Goal: Task Accomplishment & Management: Manage account settings

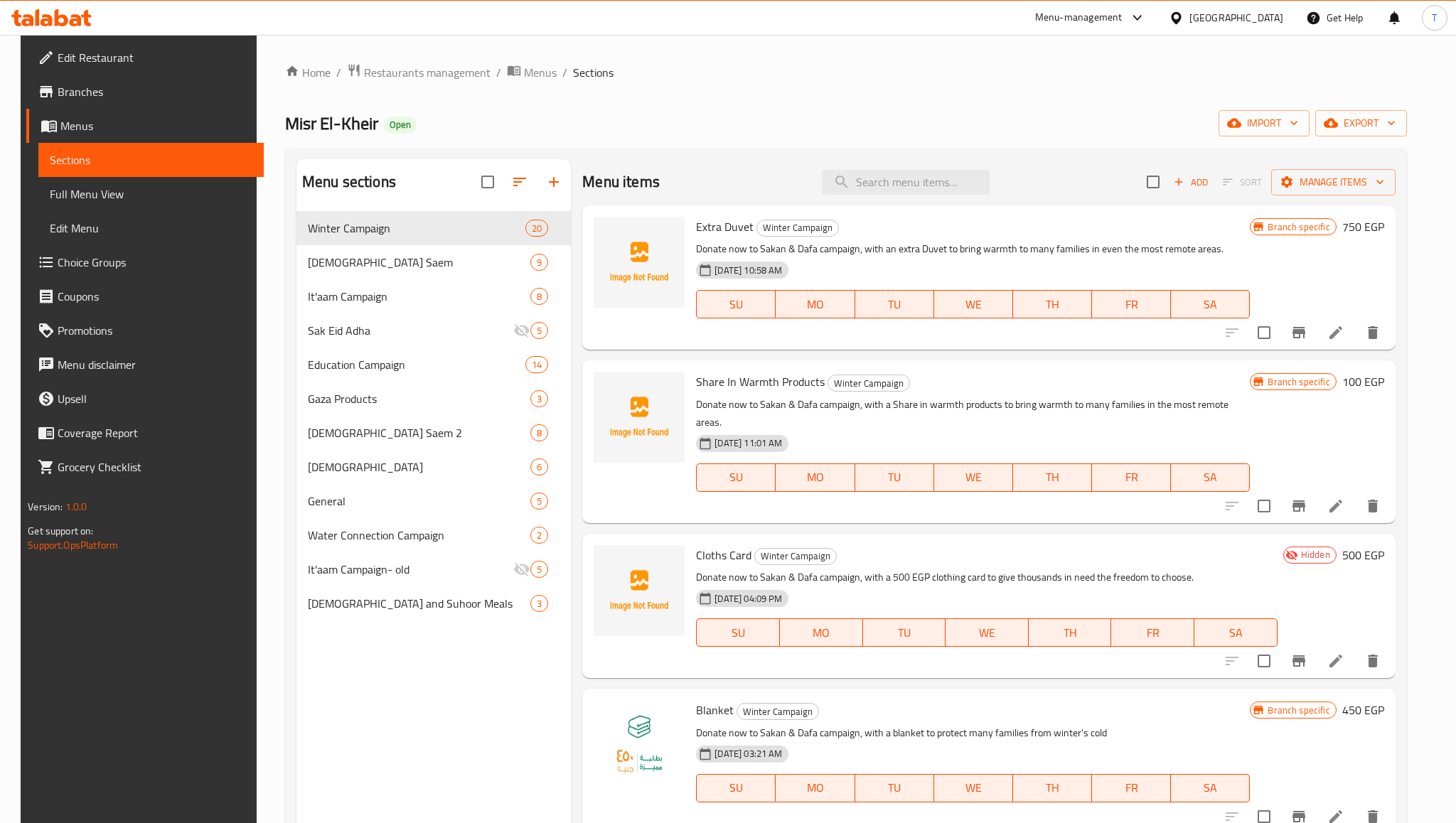
scroll to position [26, 0]
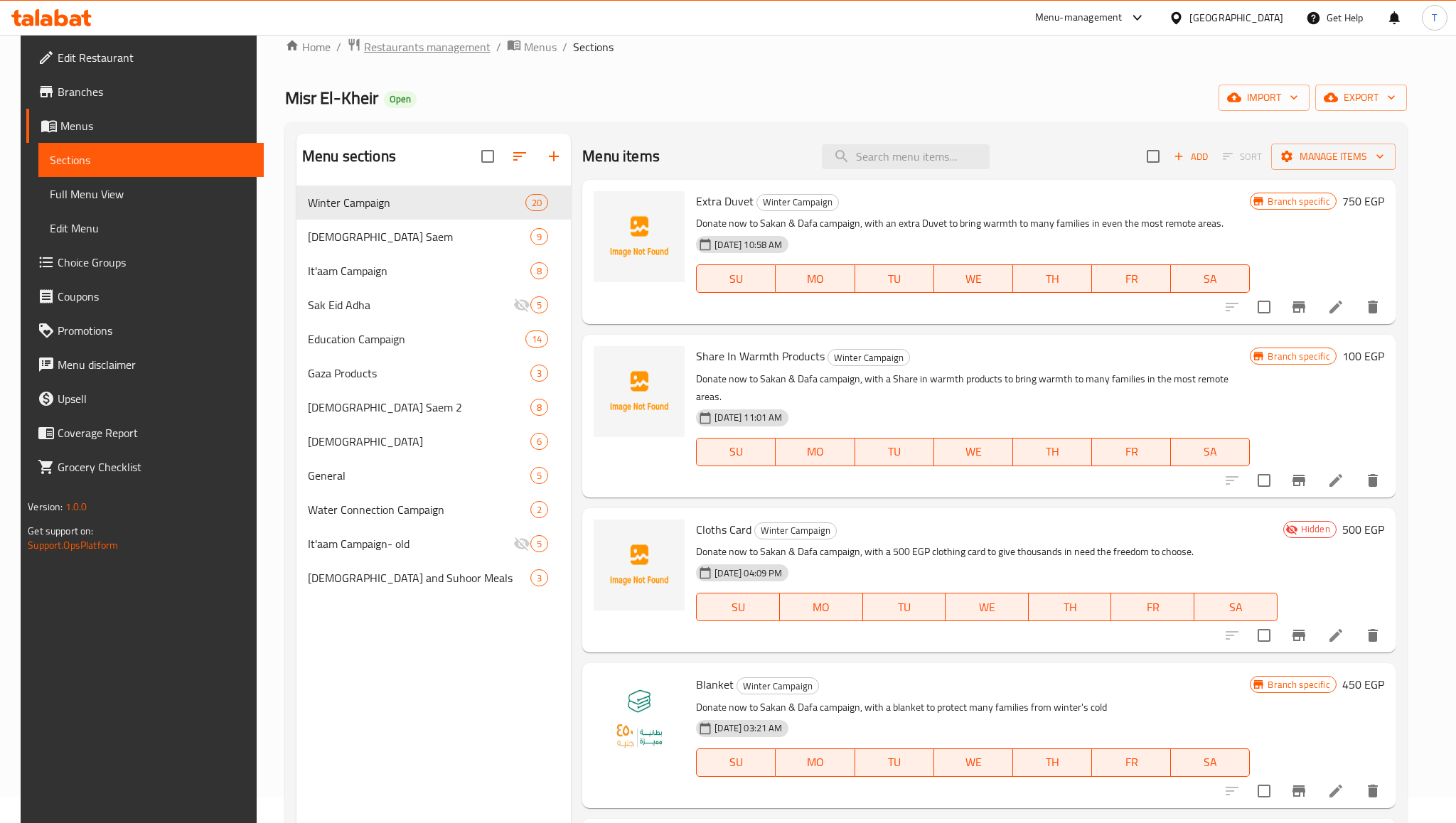
click at [459, 50] on span "Restaurants management" at bounding box center [427, 47] width 127 height 17
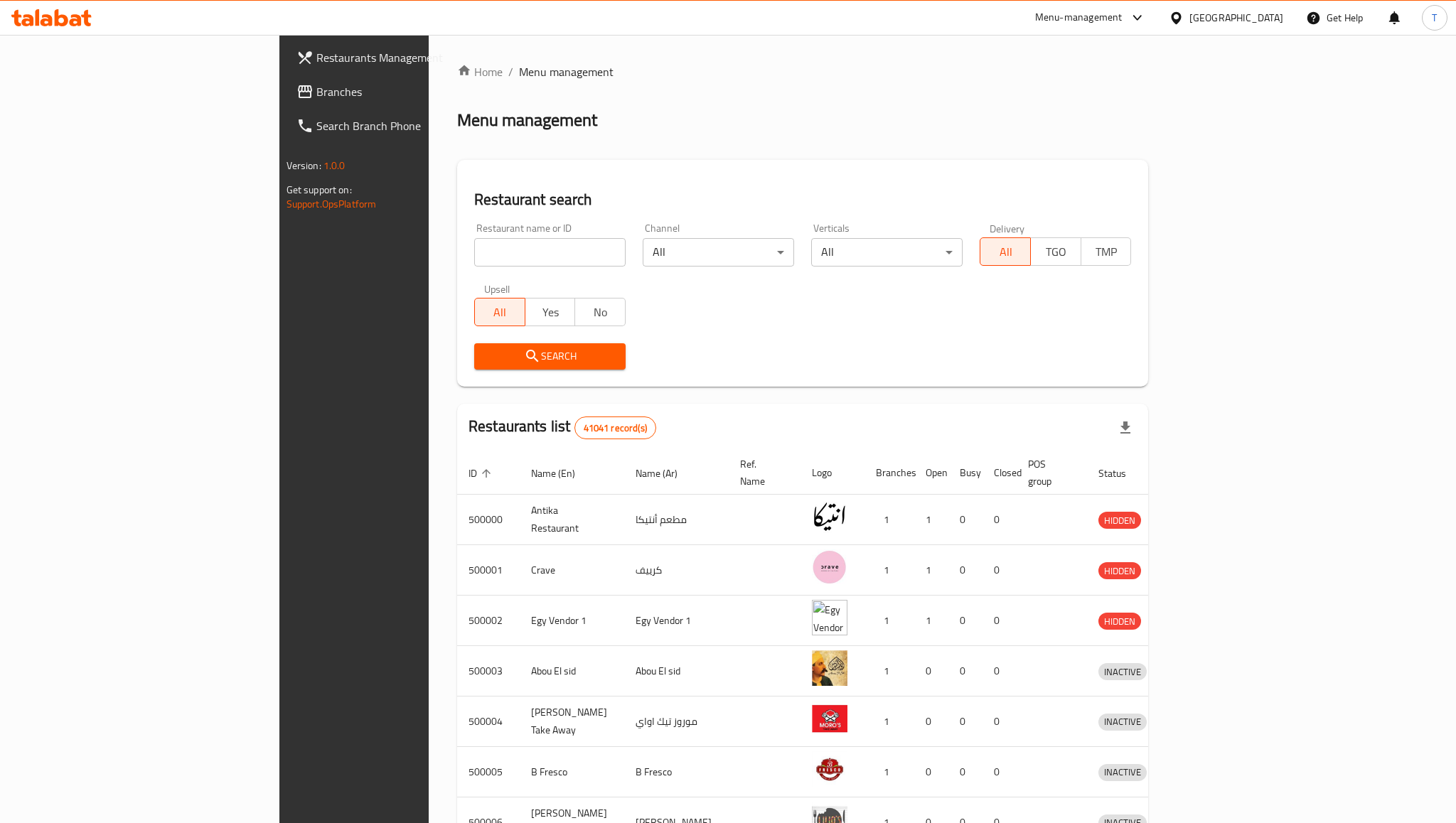
click at [474, 251] on input "search" at bounding box center [550, 252] width 152 height 28
type input "شزع ش"
type input "abu auf"
click at [555, 360] on button "Search" at bounding box center [550, 357] width 152 height 26
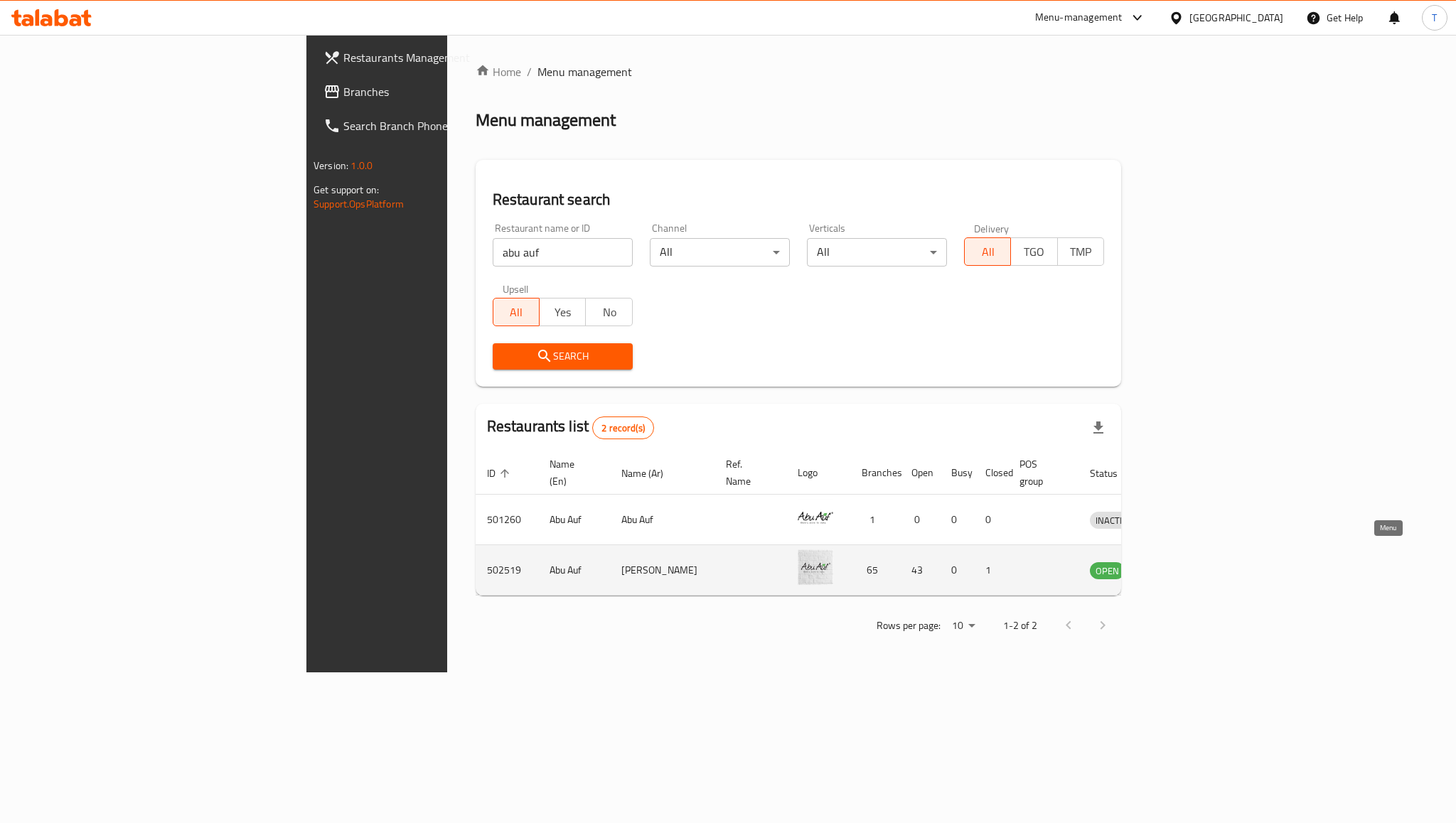
click at [1181, 568] on icon "enhanced table" at bounding box center [1178, 571] width 5 height 5
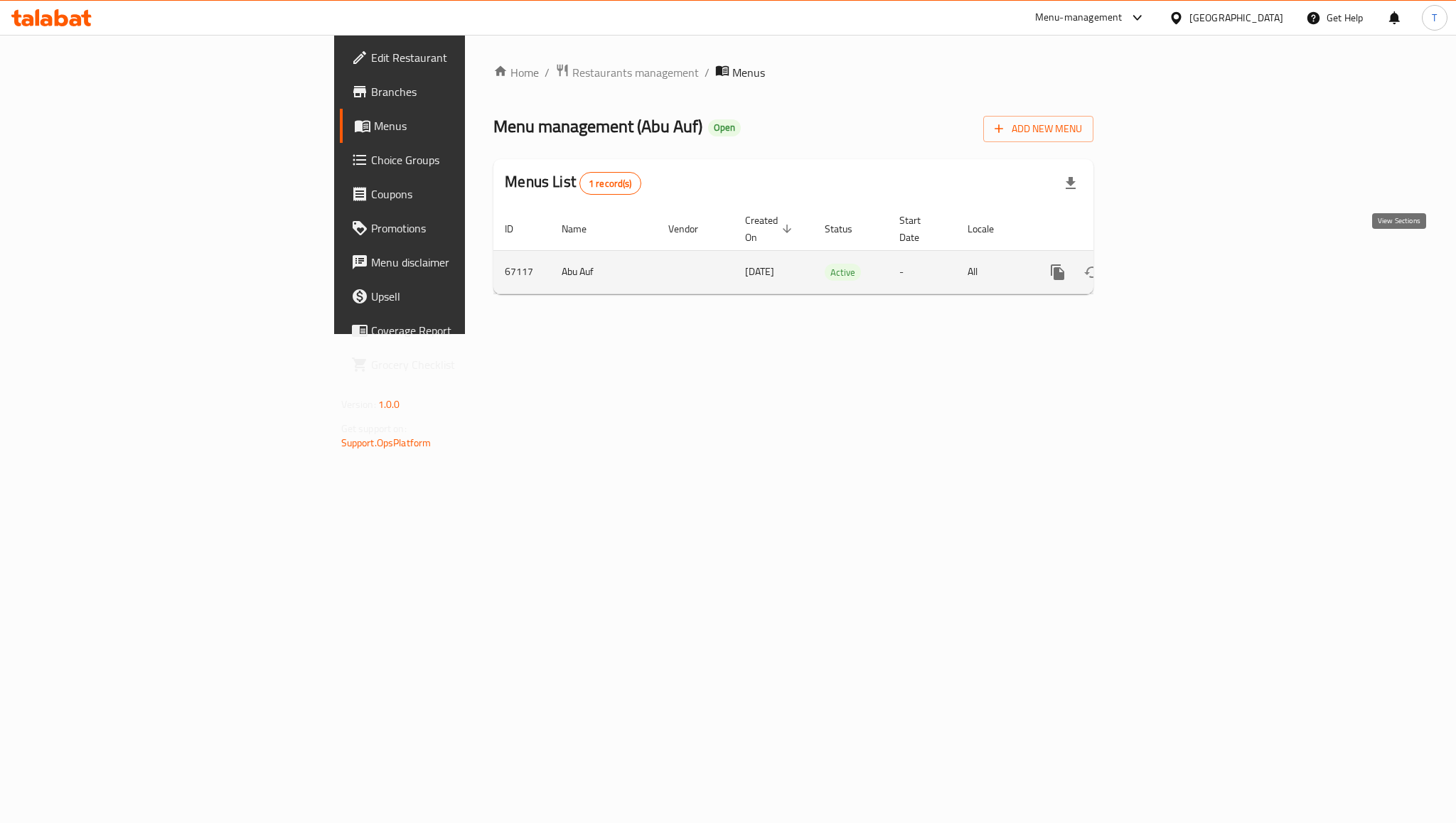
click at [1169, 263] on icon "enhanced table" at bounding box center [1160, 271] width 17 height 17
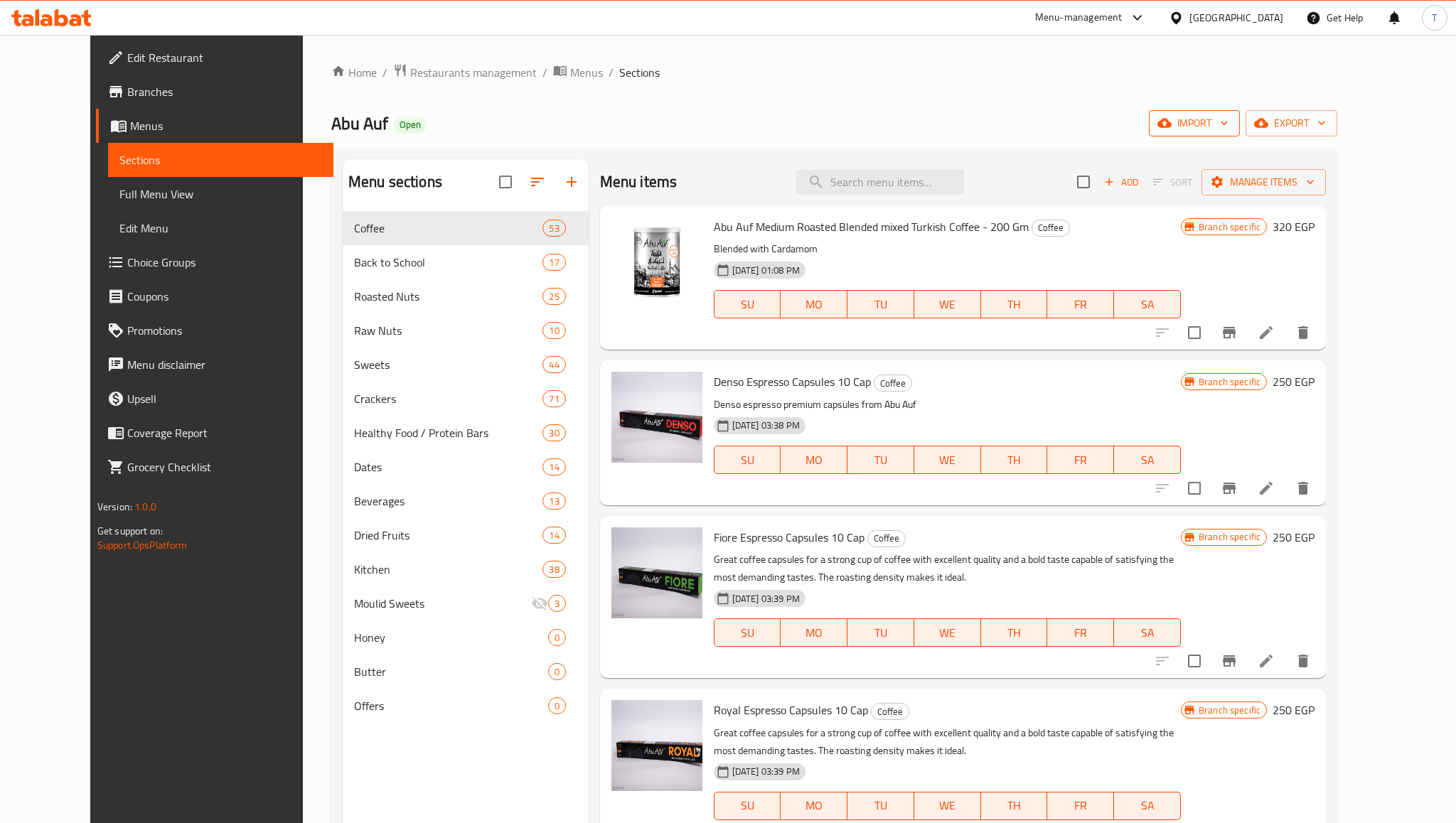
click at [1229, 130] on span "import" at bounding box center [1194, 123] width 68 height 18
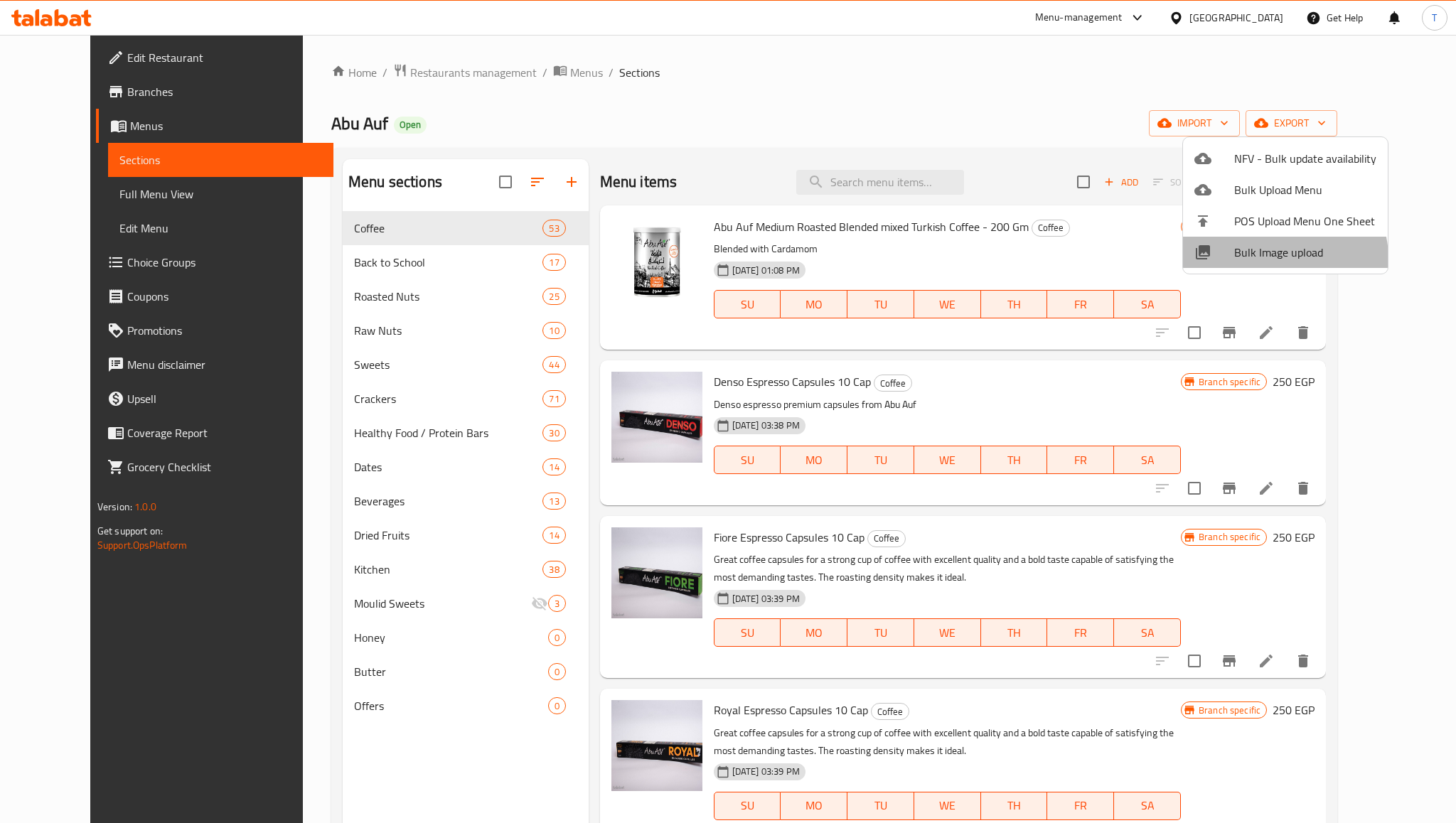
click at [1283, 258] on span "Bulk Image upload" at bounding box center [1305, 252] width 142 height 17
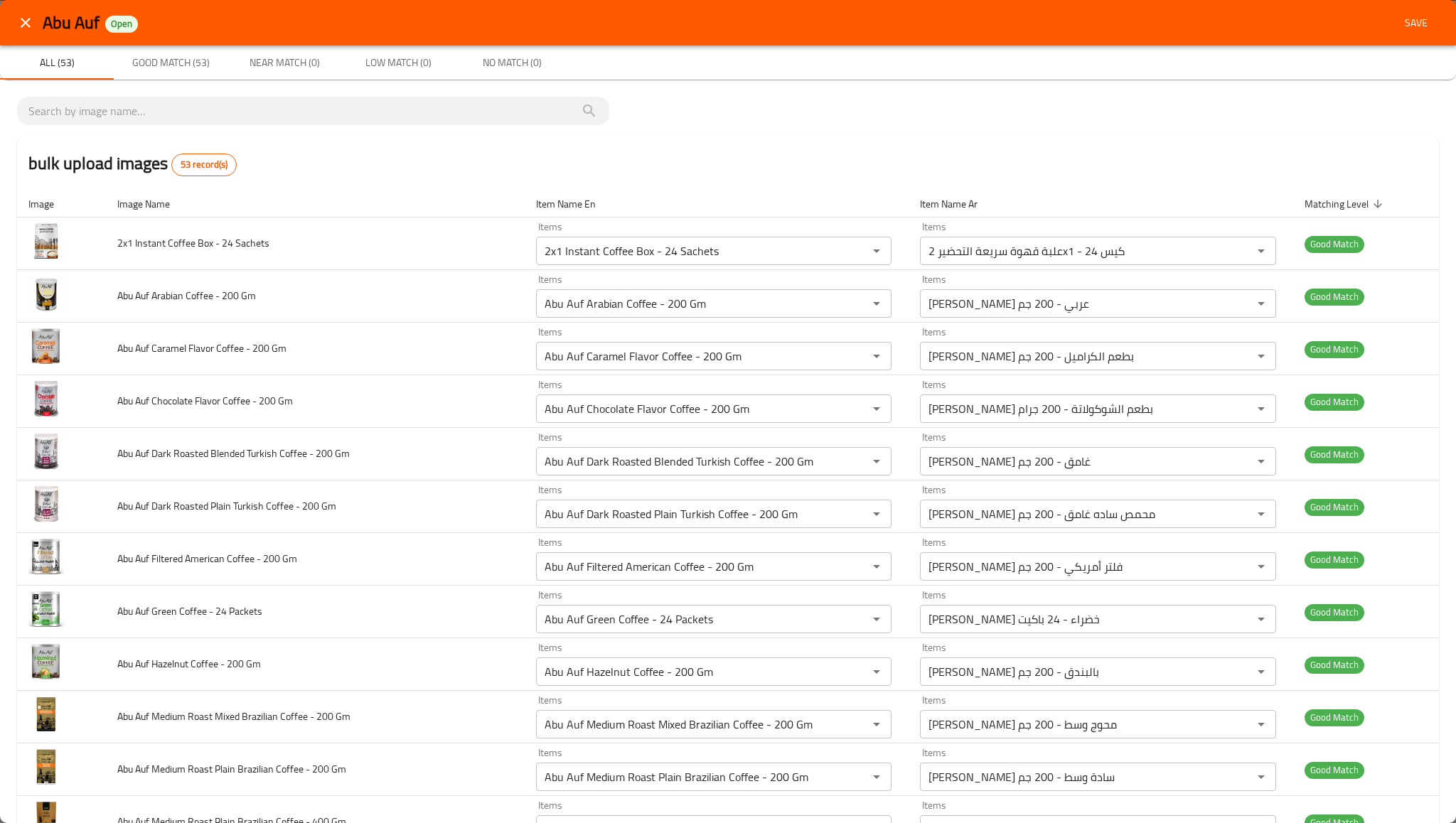
click at [1418, 25] on span "Save" at bounding box center [1416, 23] width 34 height 18
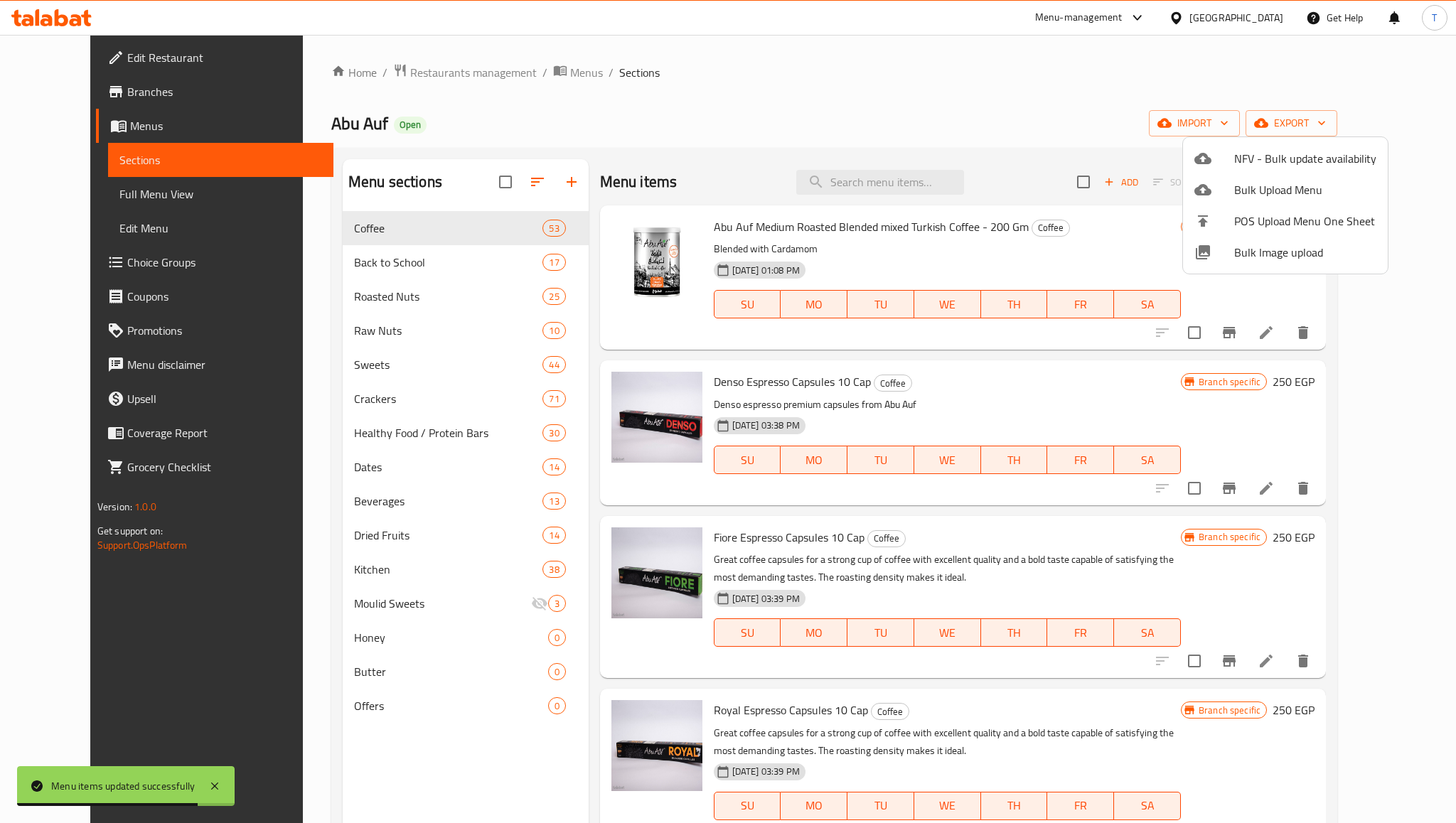
click at [75, 194] on div at bounding box center [728, 412] width 1456 height 823
click at [120, 194] on span "Full Menu View" at bounding box center [221, 194] width 203 height 17
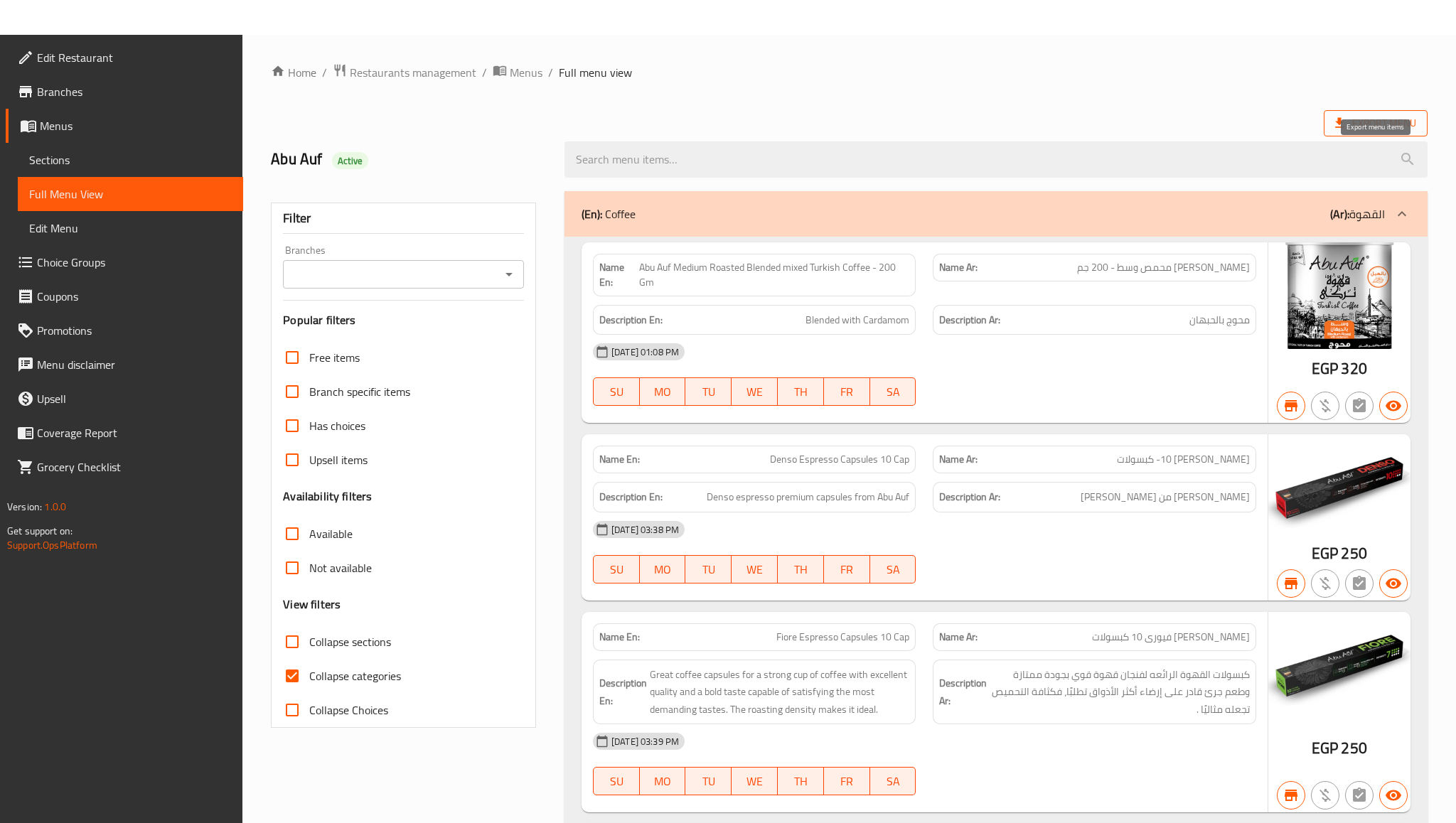
click at [1393, 115] on span "Export Menu" at bounding box center [1376, 123] width 81 height 18
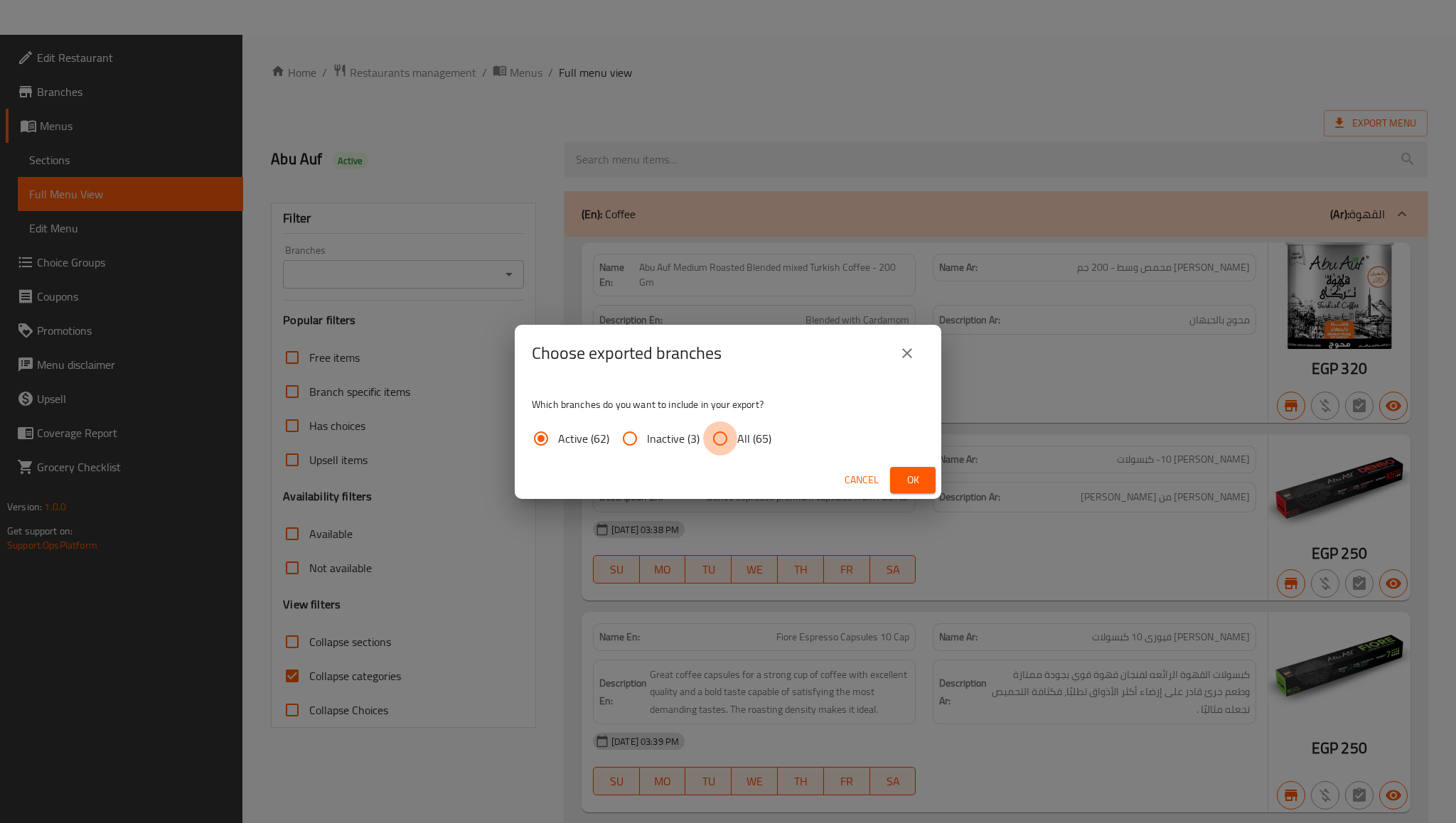
click at [717, 436] on input "All (65)" at bounding box center [720, 438] width 34 height 34
radio input "true"
click at [910, 475] on span "Ok" at bounding box center [913, 480] width 23 height 18
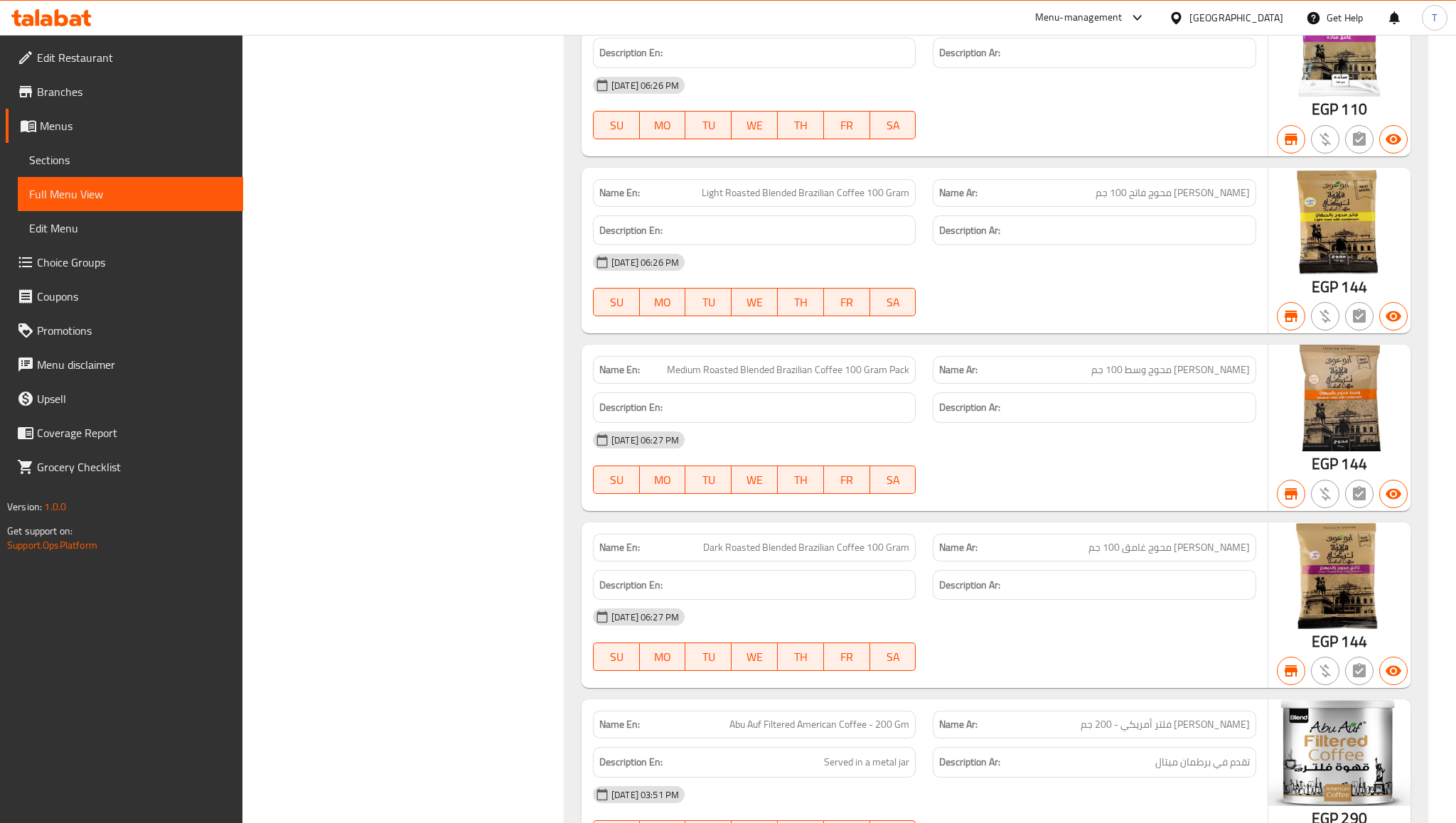
scroll to position [1059, 0]
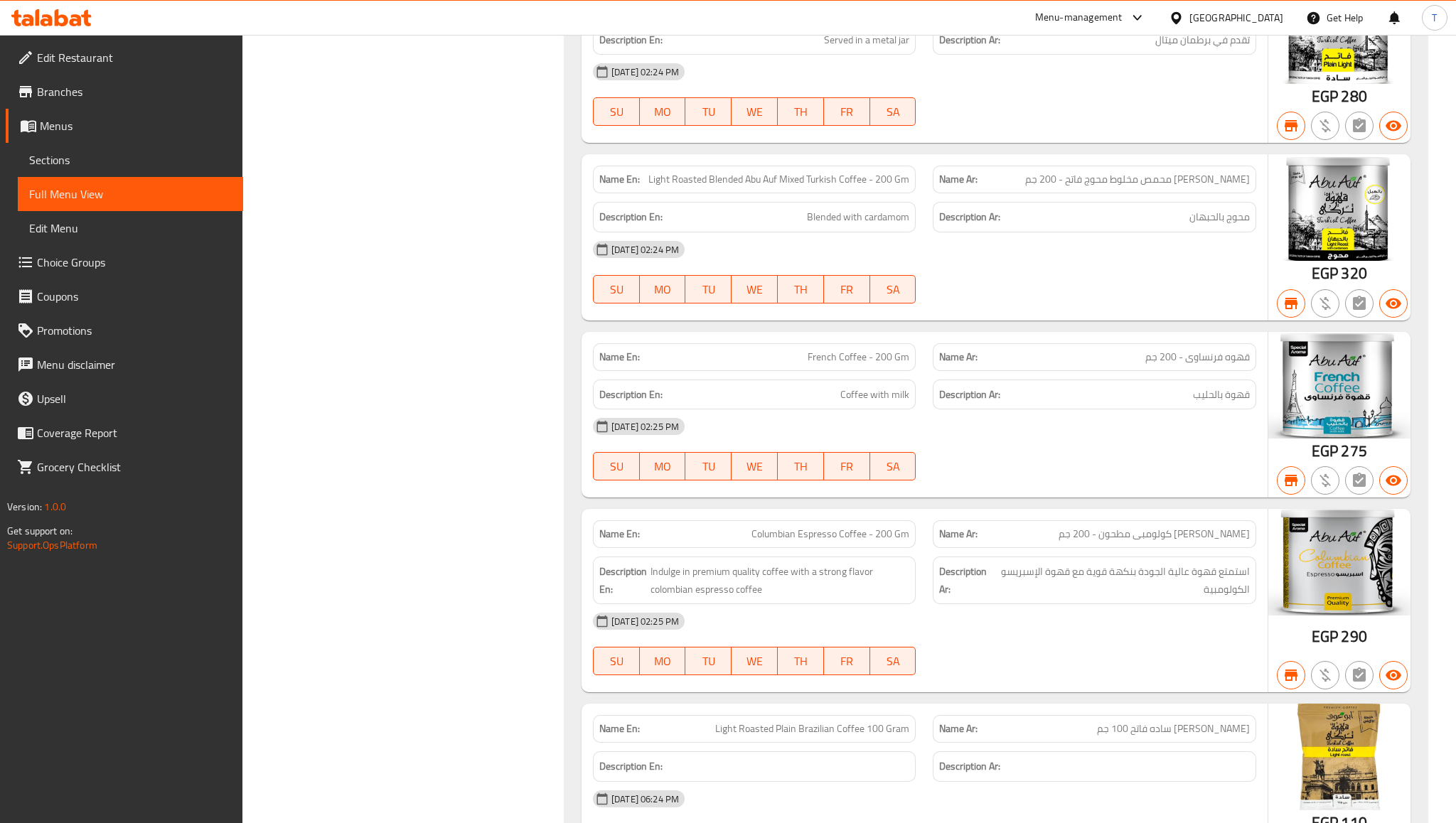
click at [66, 159] on span "Sections" at bounding box center [130, 159] width 203 height 17
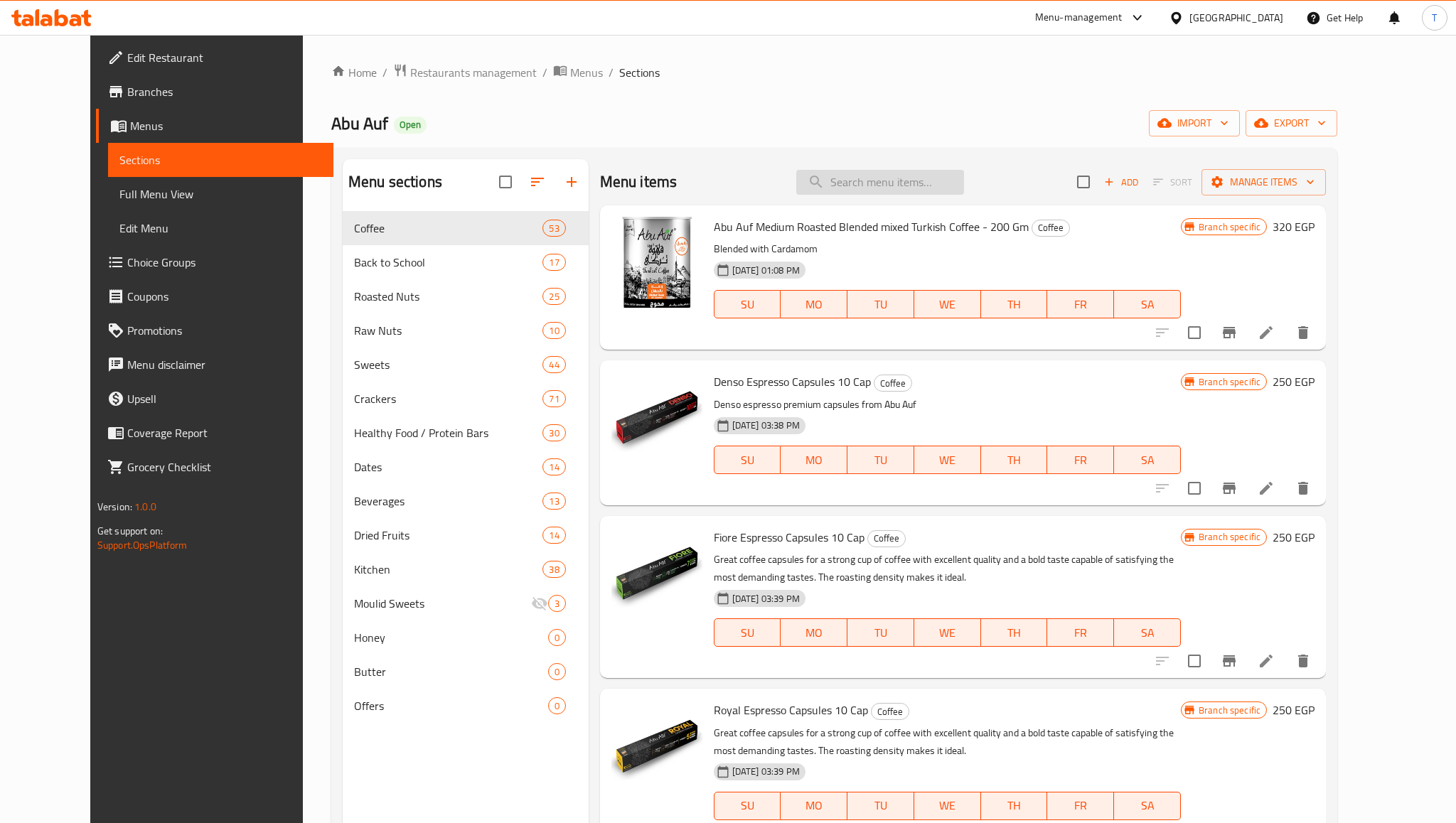
click at [884, 180] on input "search" at bounding box center [880, 182] width 167 height 25
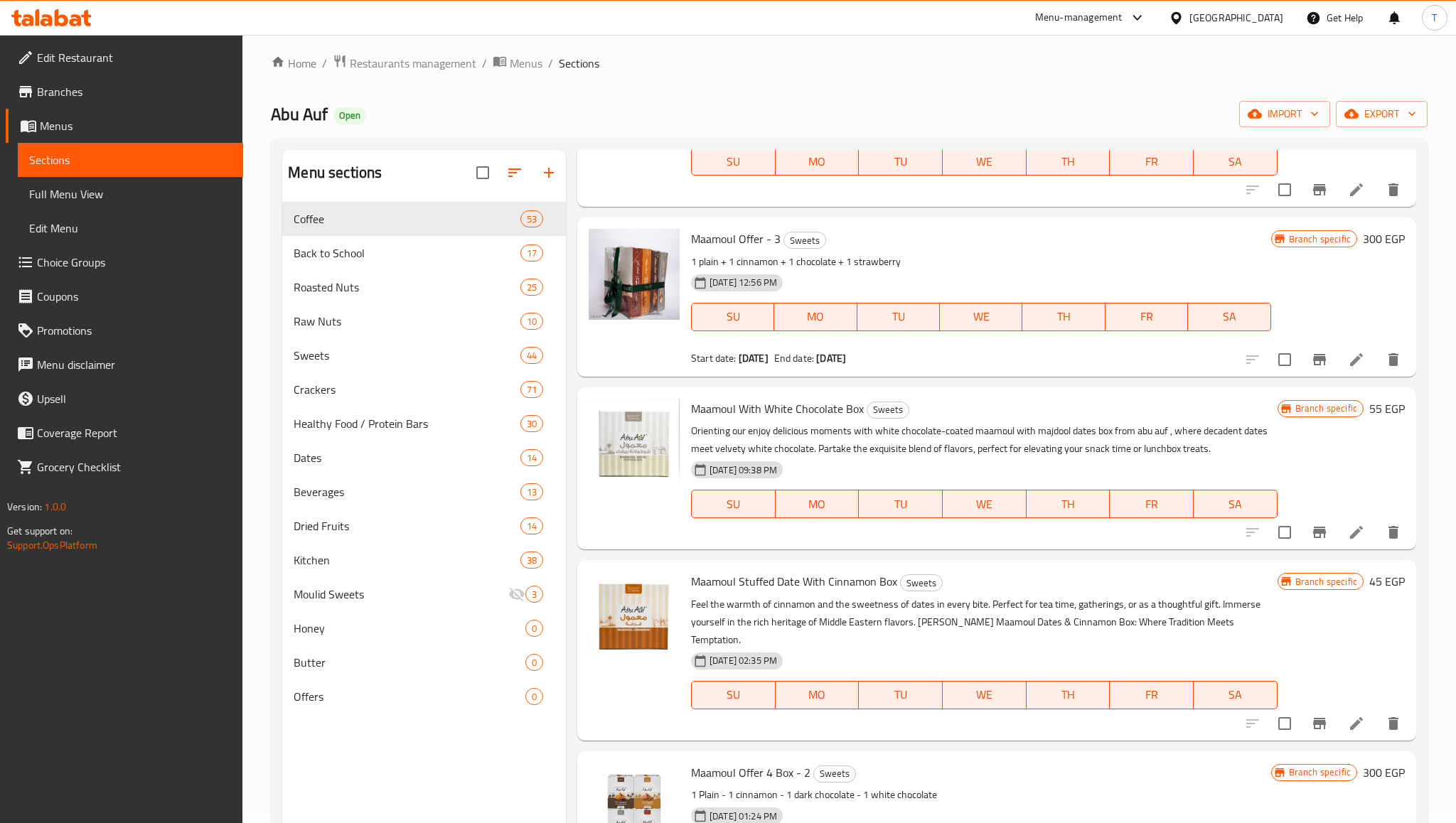
scroll to position [841, 0]
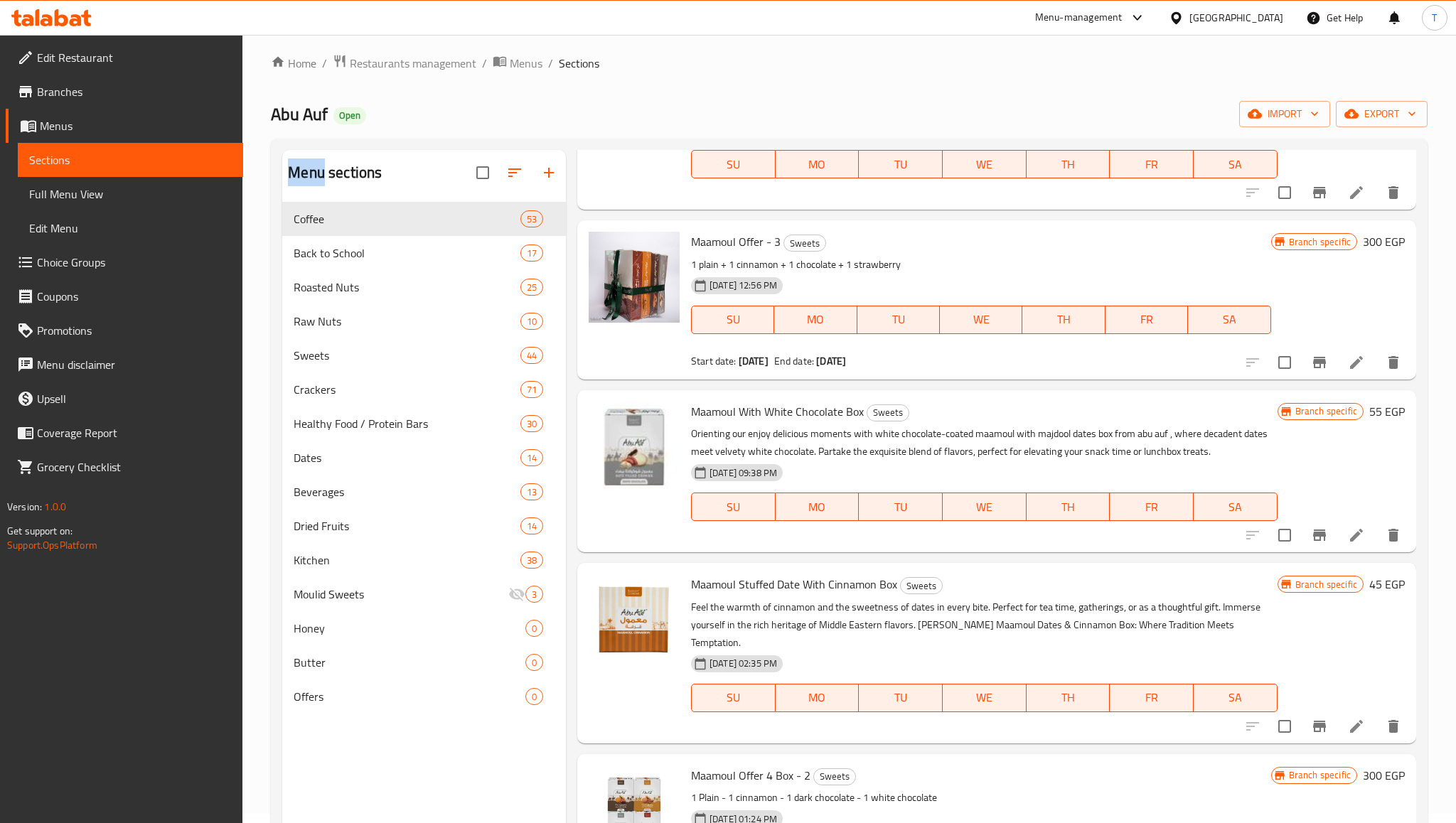
drag, startPoint x: 905, startPoint y: 55, endPoint x: 905, endPoint y: -86, distance: 141.0
click at [905, 0] on html "​ Menu-management [GEOGRAPHIC_DATA] Get Help T Edit Restaurant Branches Menus S…" at bounding box center [728, 403] width 1456 height 823
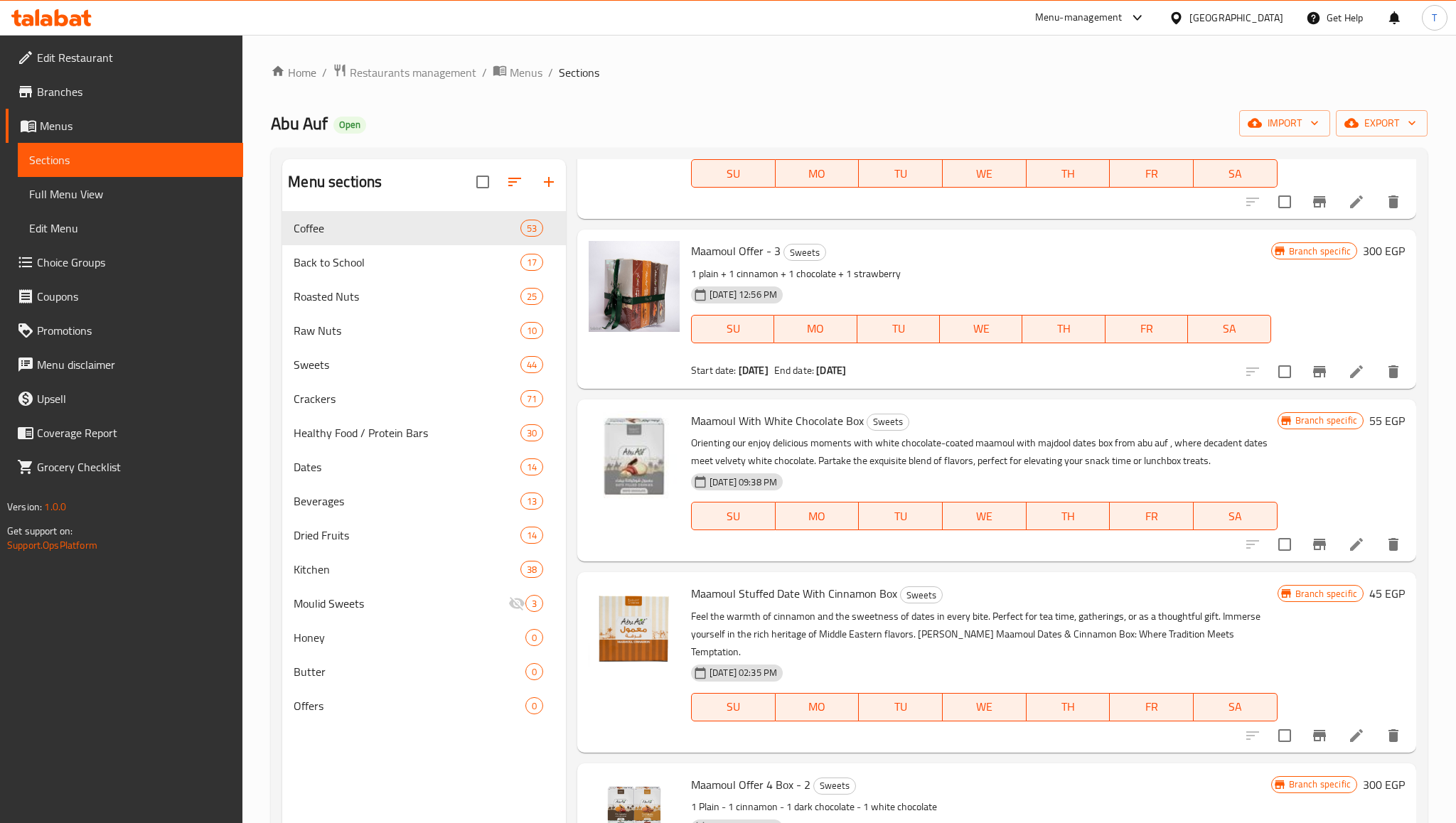
click at [863, 265] on p "1 plain + 1 cinnamon + 1 chocolate + 1 strawberry" at bounding box center [981, 274] width 580 height 18
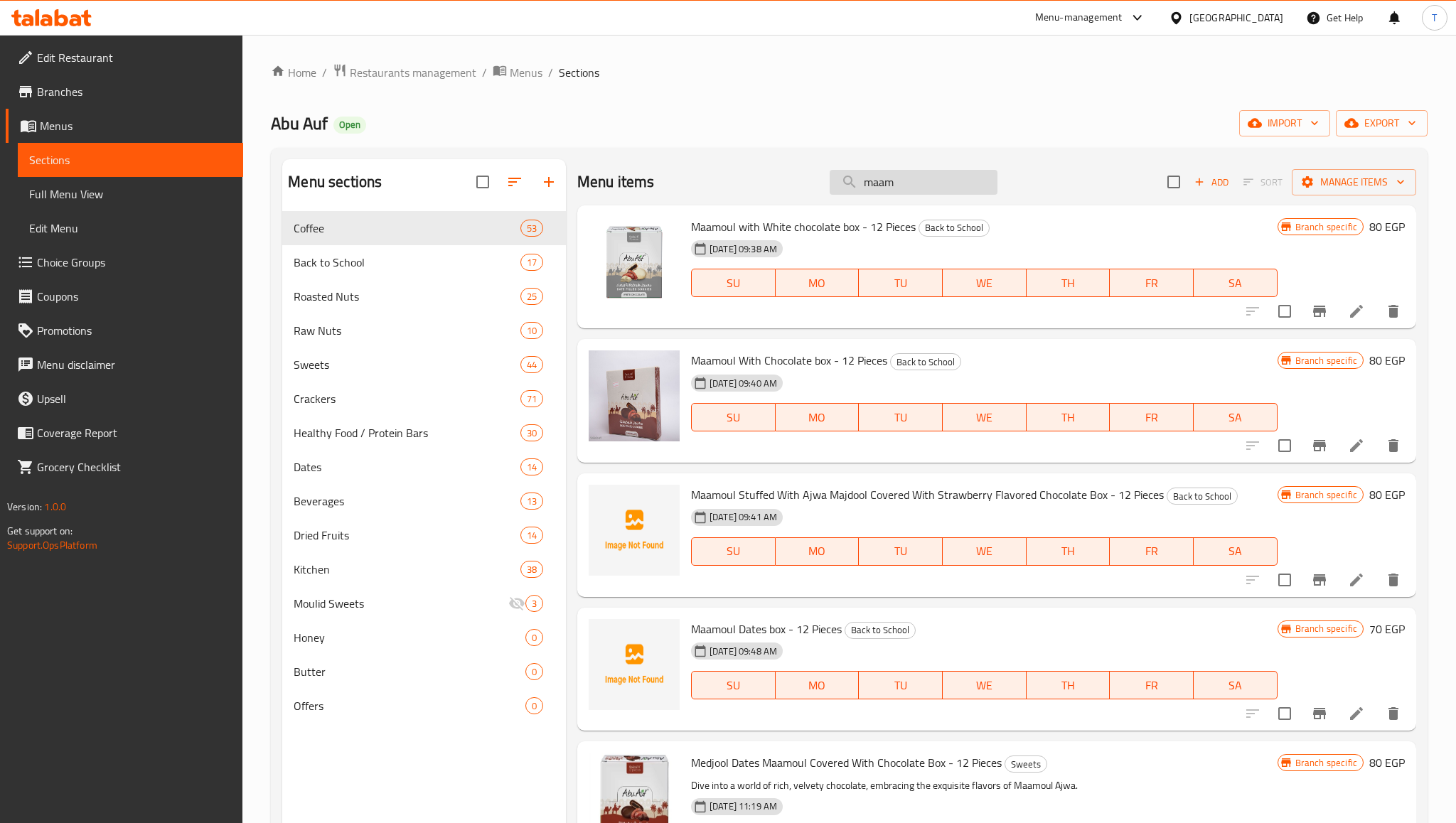
click at [907, 189] on input "maam" at bounding box center [914, 182] width 167 height 25
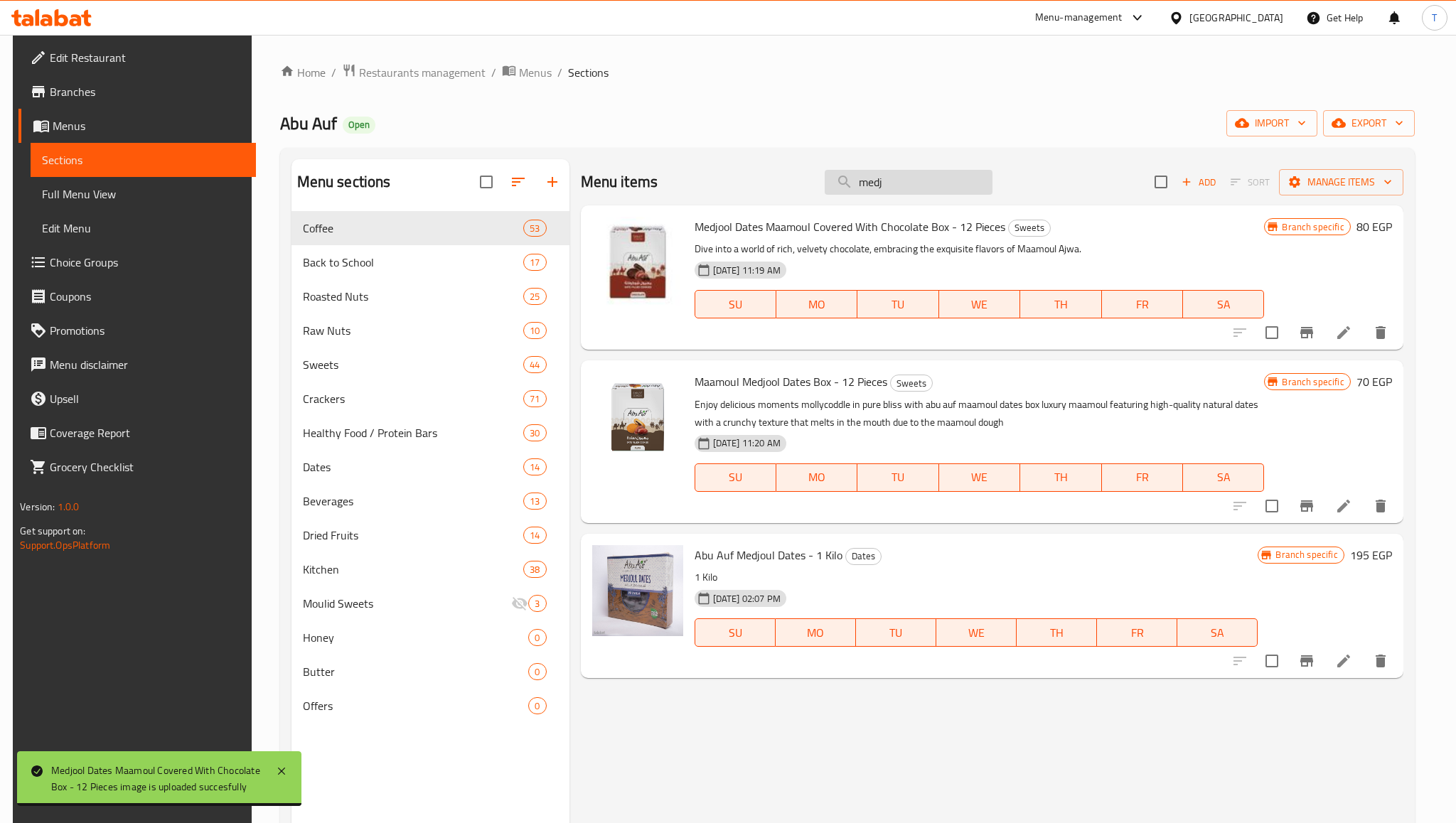
click at [900, 182] on input "medj" at bounding box center [909, 182] width 167 height 25
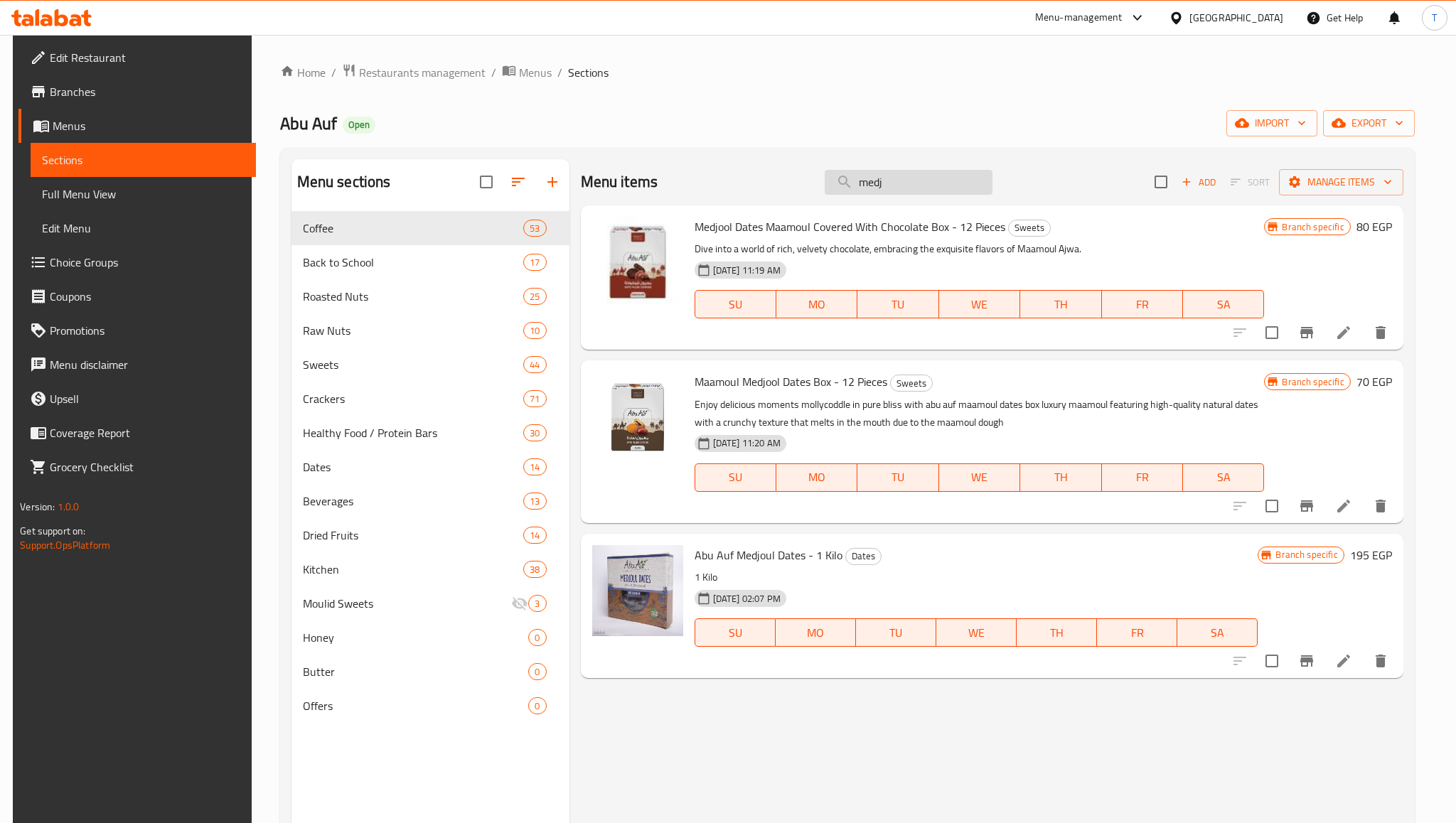
click at [900, 182] on input "medj" at bounding box center [909, 182] width 167 height 25
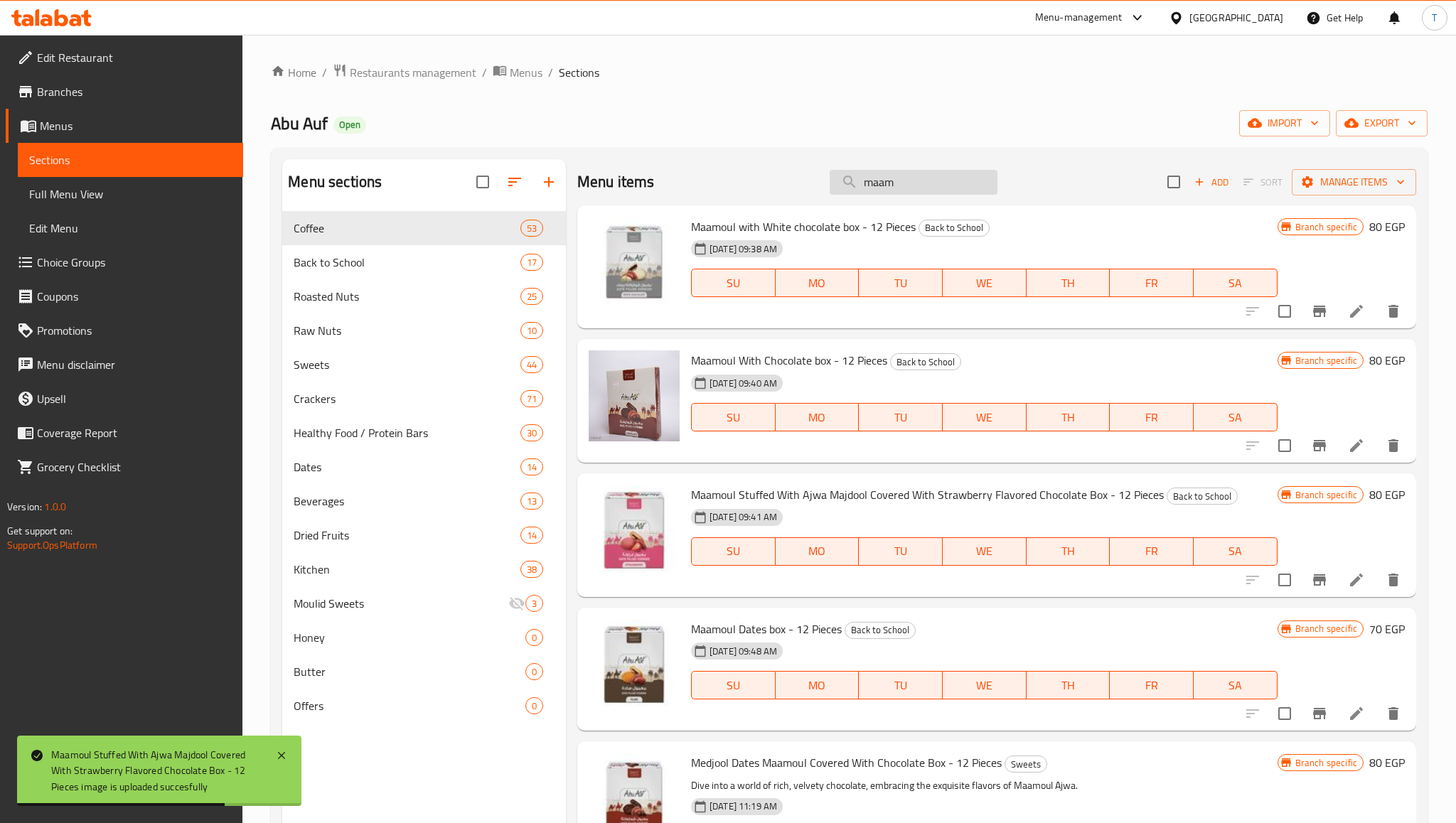
click at [907, 186] on input "maam" at bounding box center [914, 182] width 167 height 25
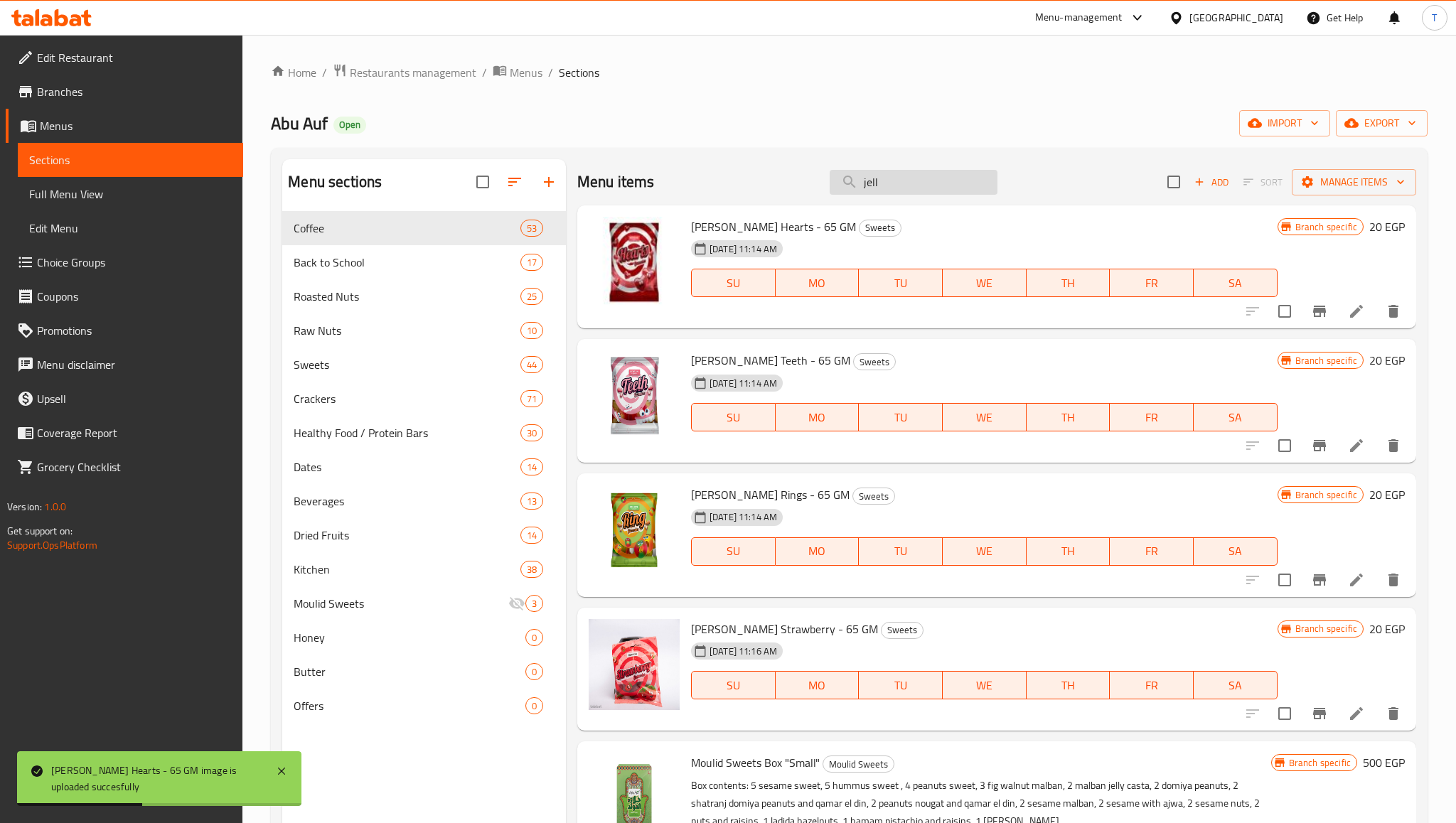
click at [898, 181] on input "jell" at bounding box center [914, 182] width 167 height 25
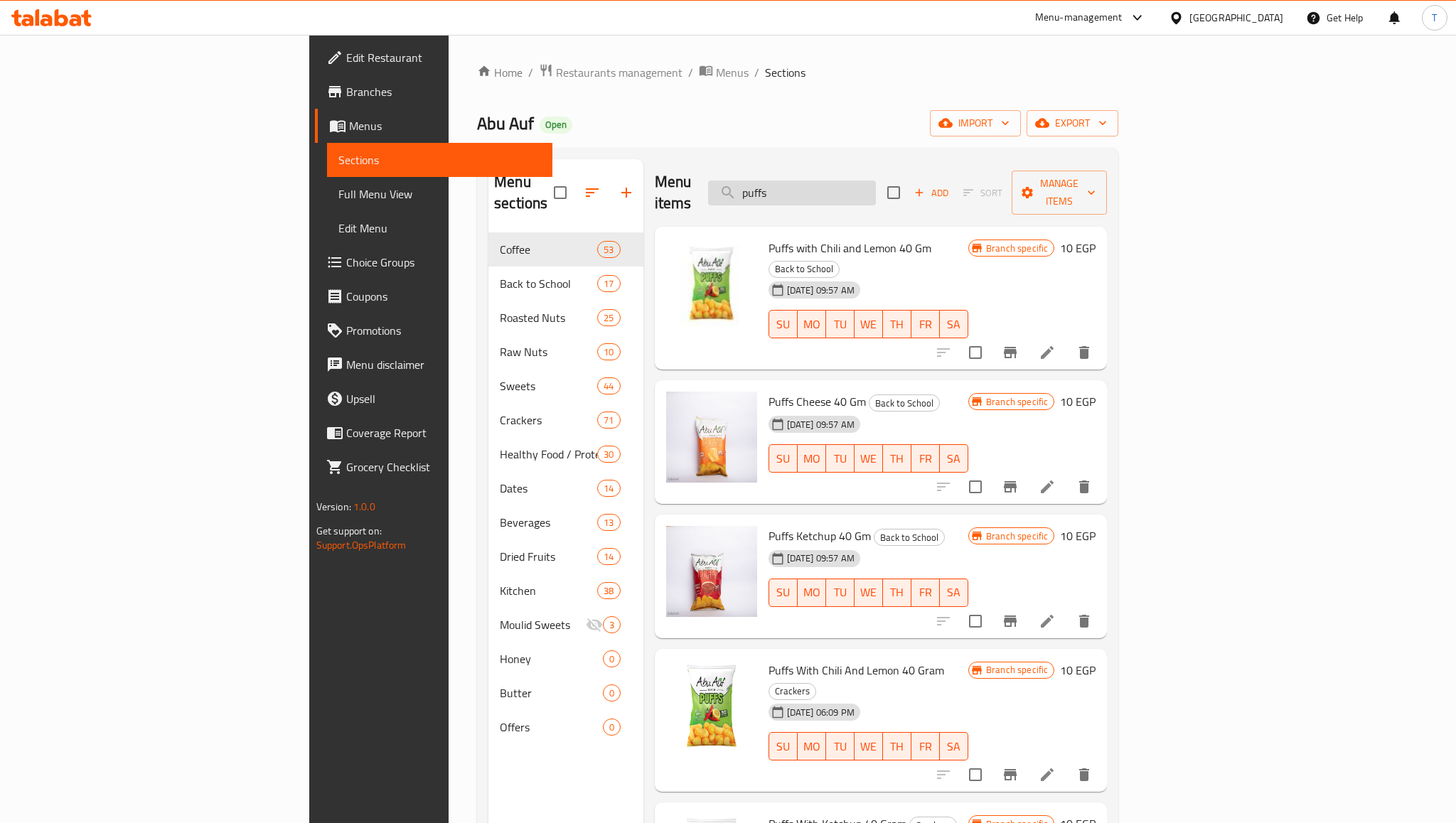
click at [876, 181] on input "puffs" at bounding box center [792, 193] width 167 height 25
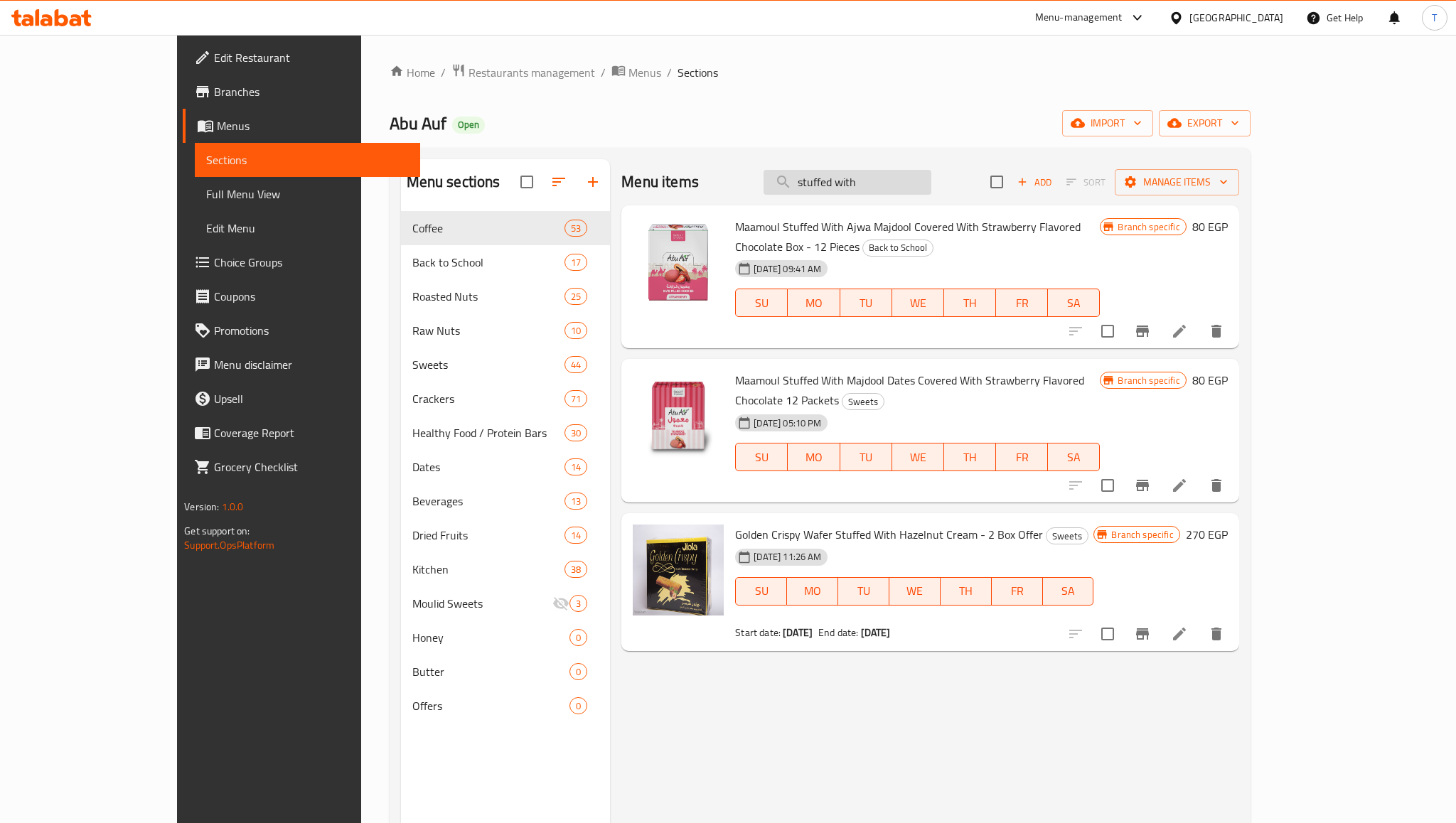
click at [932, 174] on input "stuffed with" at bounding box center [848, 182] width 167 height 25
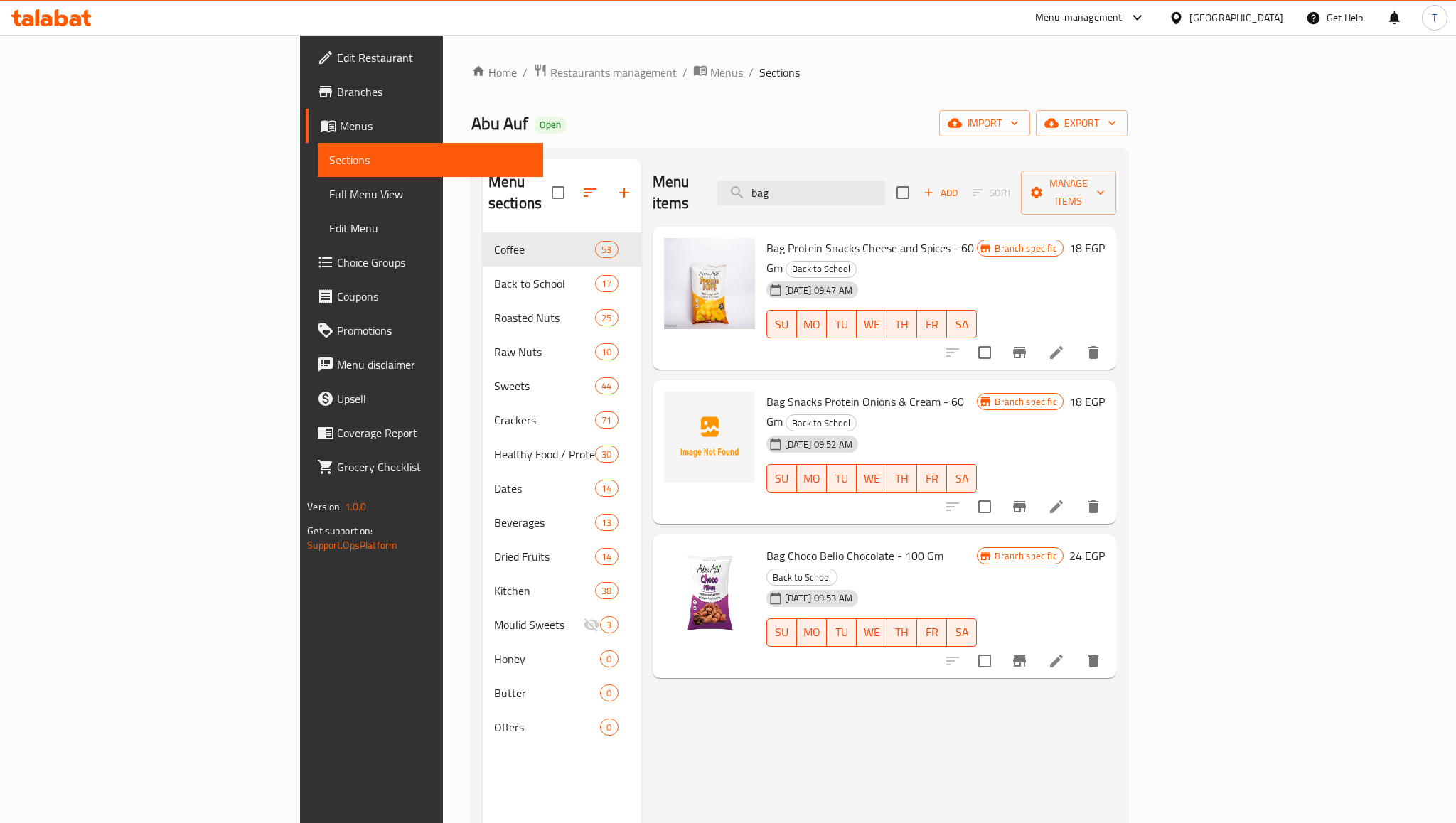
type input "bag"
click at [885, 182] on input "bag" at bounding box center [801, 193] width 167 height 25
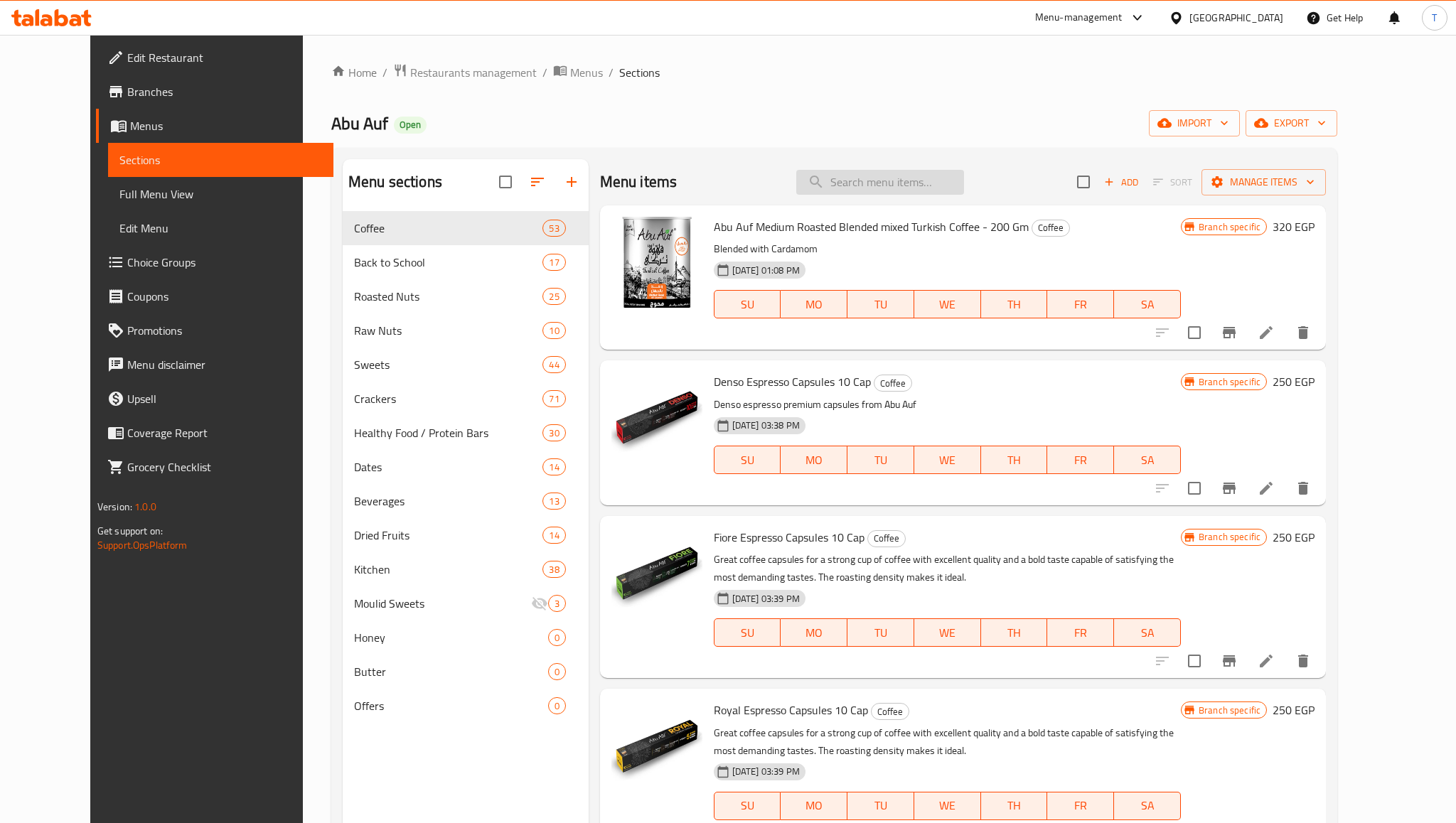
type input "bag"
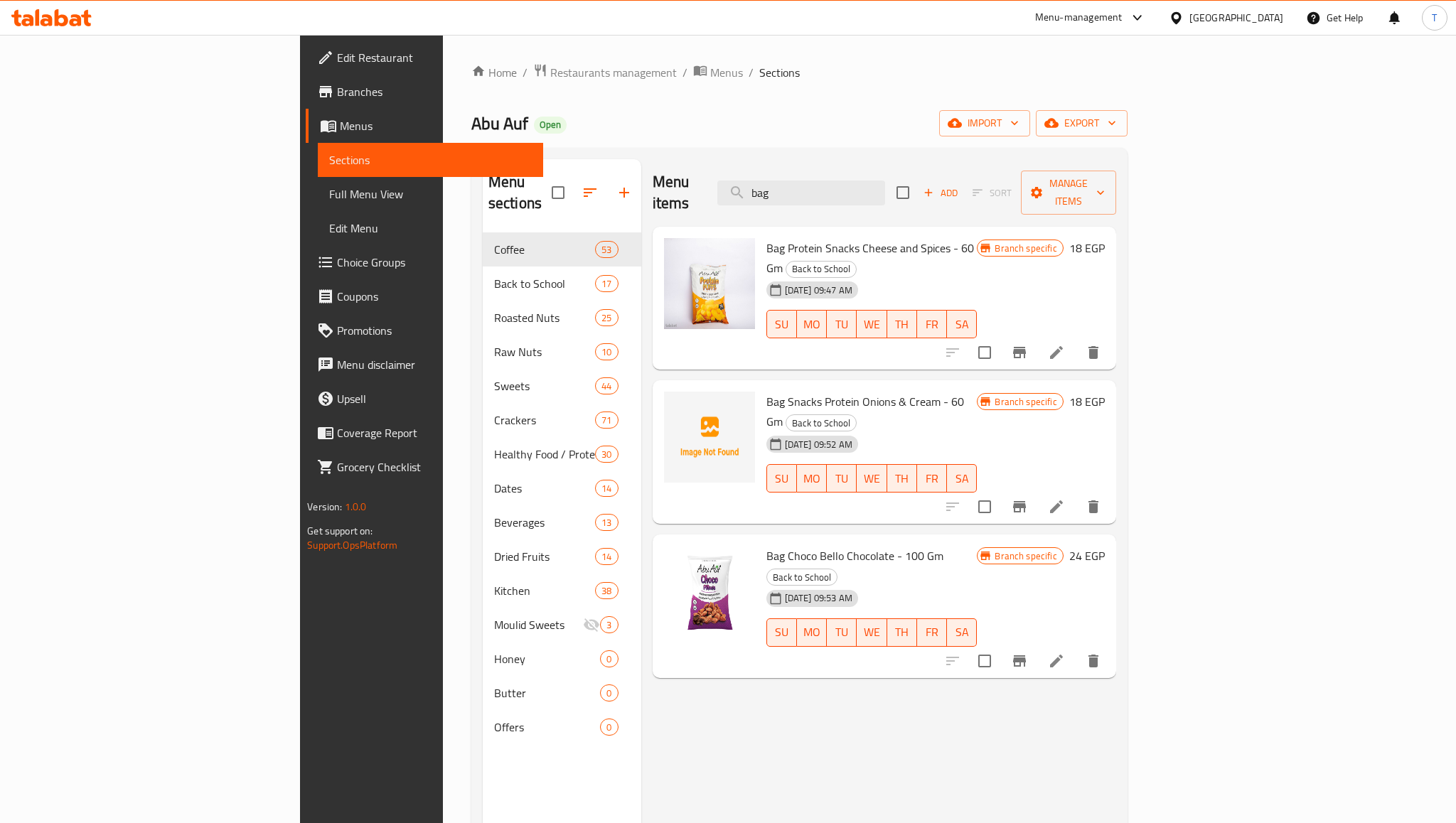
click at [767, 391] on span "Bag Snacks Protein Onions & Cream - 60 Gm" at bounding box center [865, 412] width 197 height 41
copy h6 "Bag Snacks Protein Onions & Cream - 60 Gm"
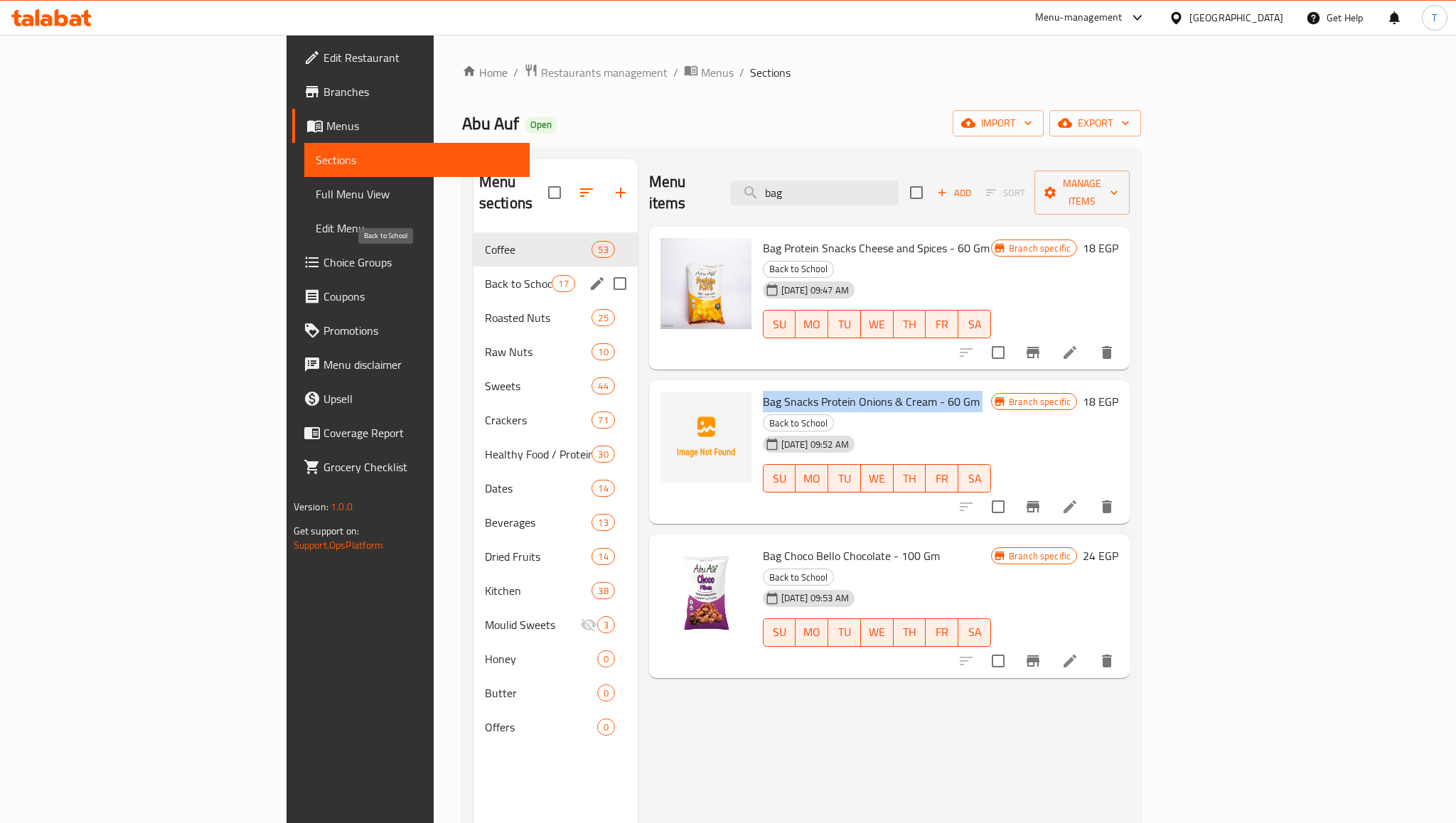
click at [485, 275] on span "Back to School" at bounding box center [518, 283] width 68 height 17
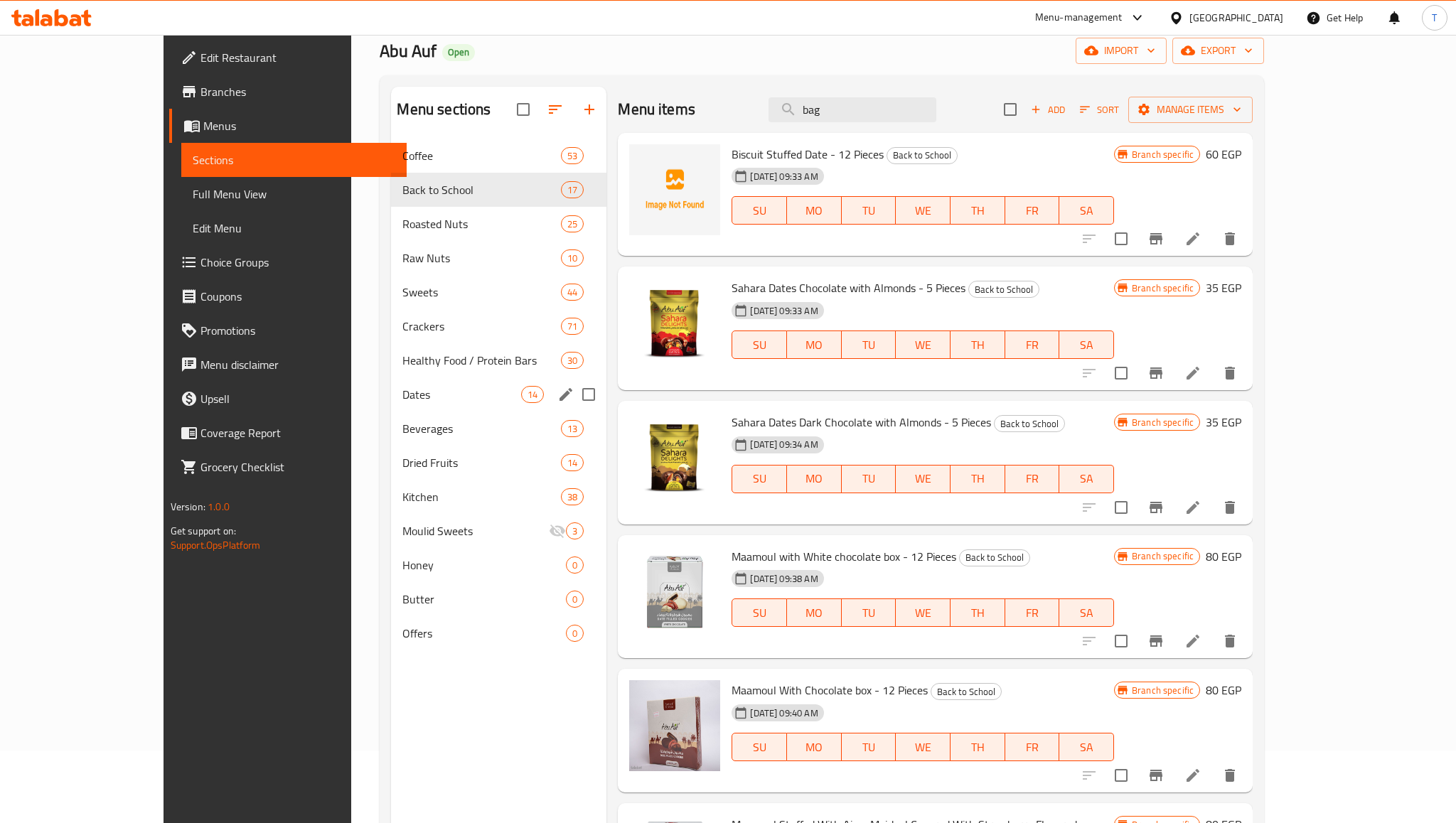
scroll to position [71, 0]
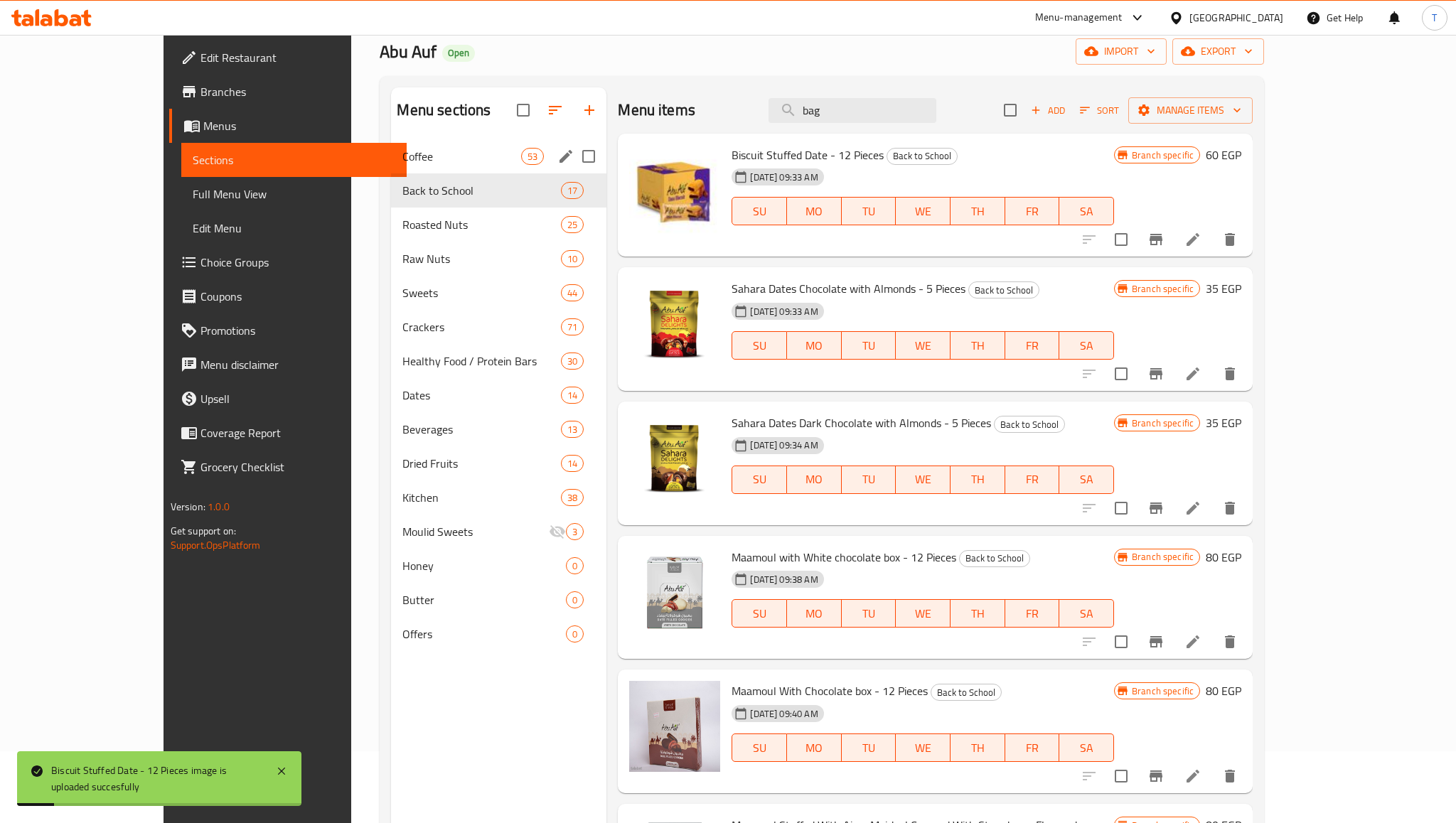
click at [397, 143] on div "Coffee 53" at bounding box center [499, 156] width 215 height 34
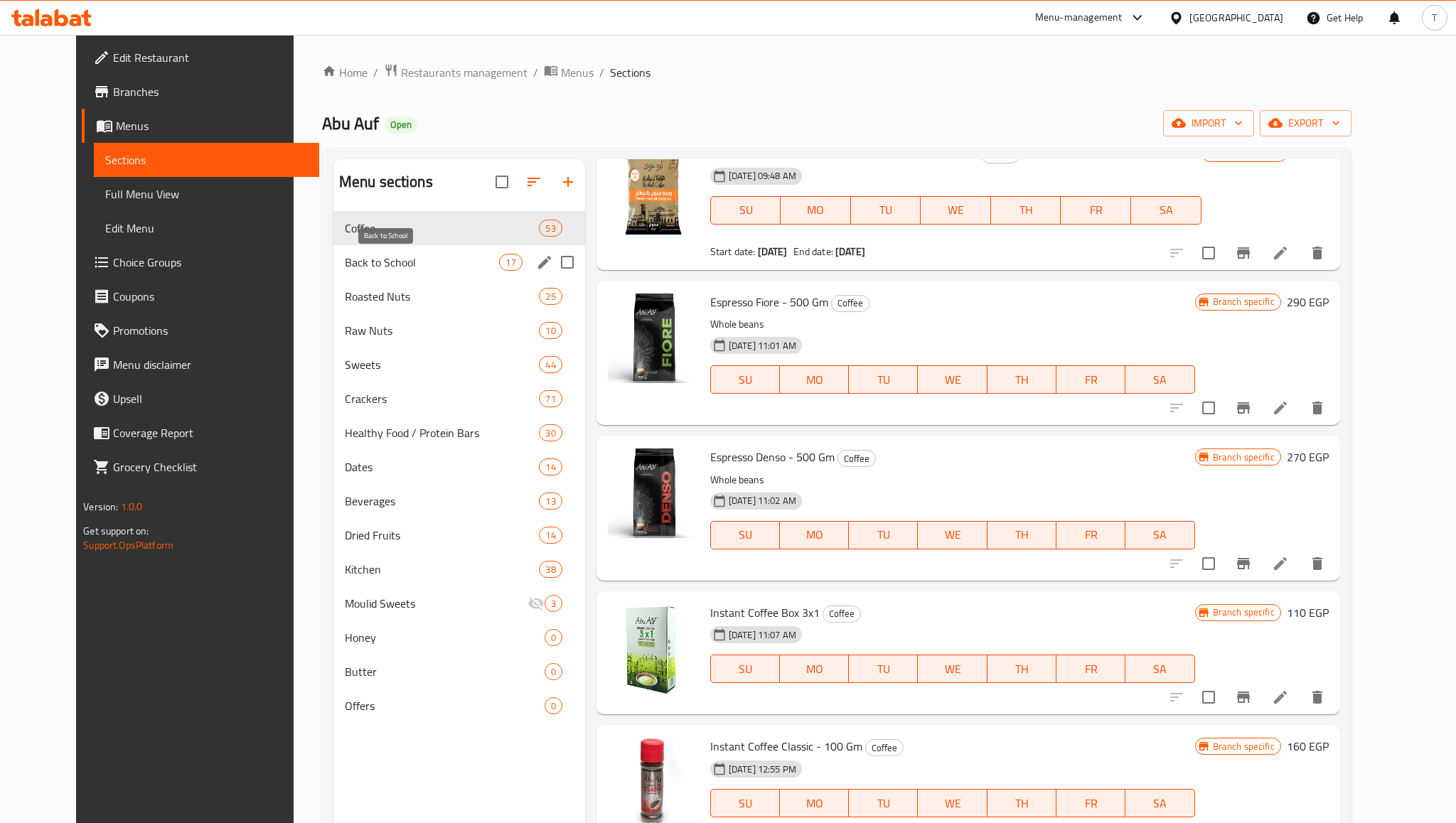
click at [362, 261] on span "Back to School" at bounding box center [422, 262] width 155 height 17
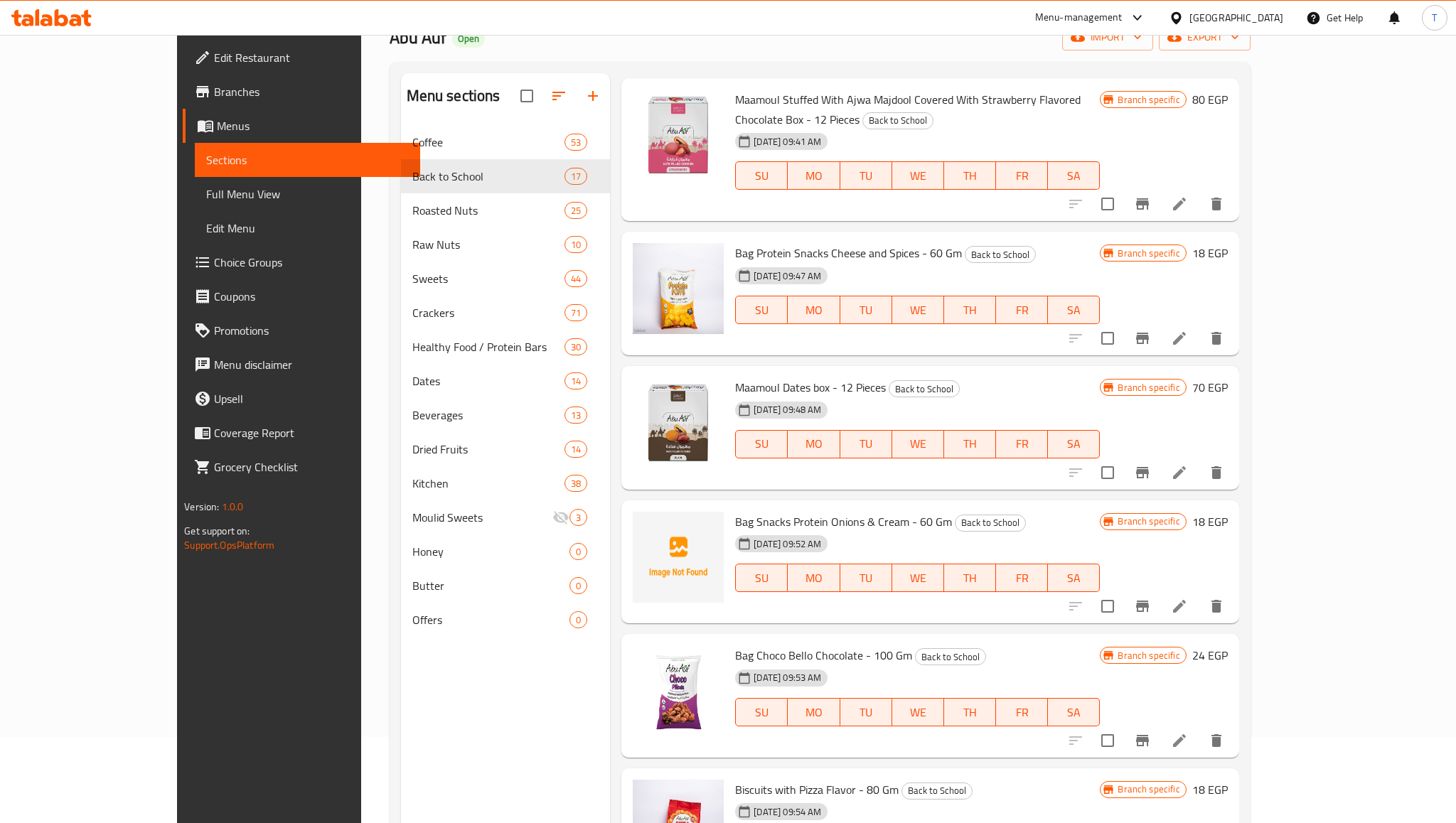
scroll to position [715, 0]
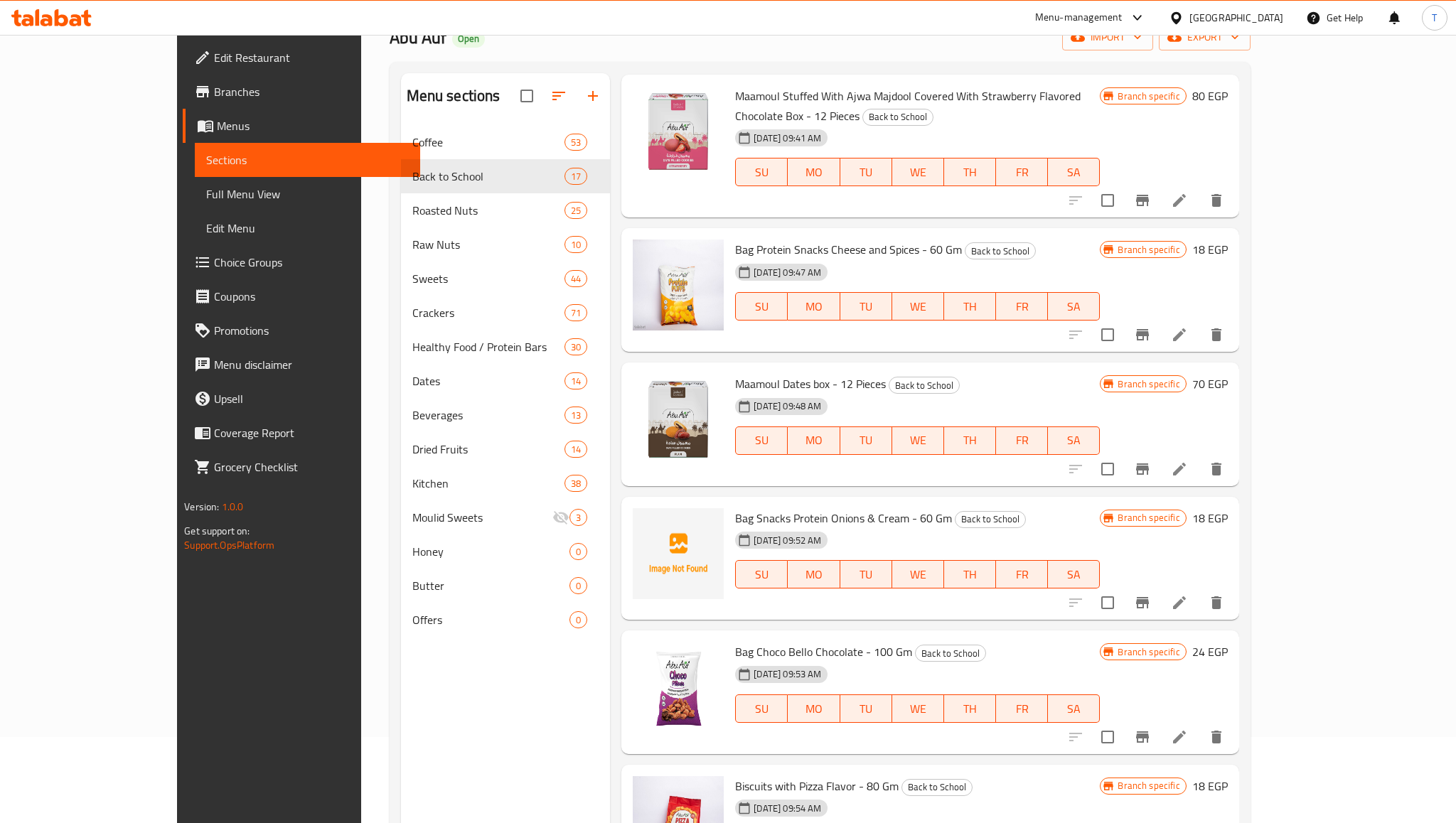
click at [760, 508] on span "Bag Snacks Protein Onions & Cream - 60 Gm" at bounding box center [843, 518] width 217 height 21
copy h6 "Bag Snacks Protein Onions & Cream - 60 Gm"
drag, startPoint x: 402, startPoint y: 102, endPoint x: 375, endPoint y: 100, distance: 27.1
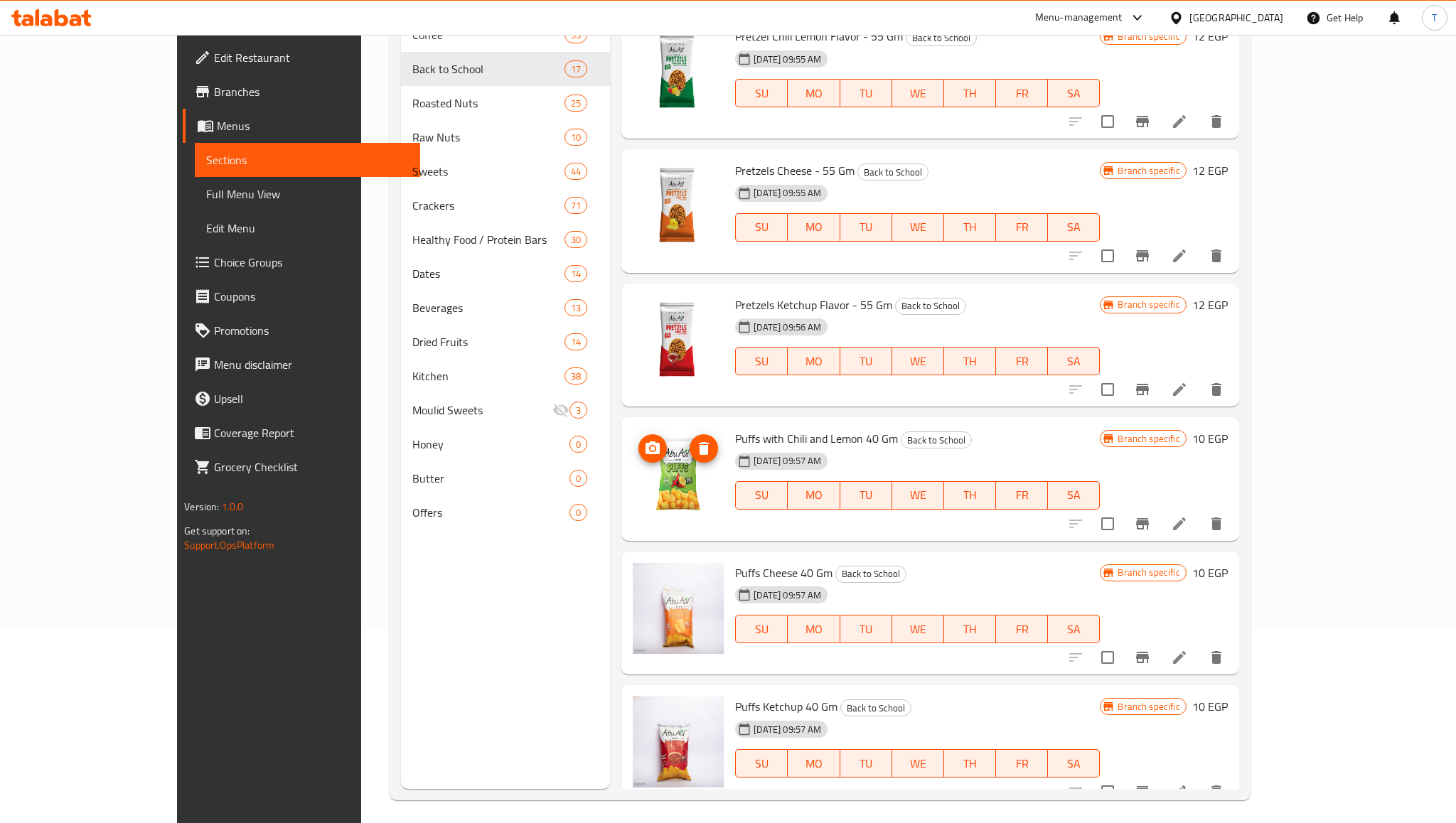
scroll to position [199, 0]
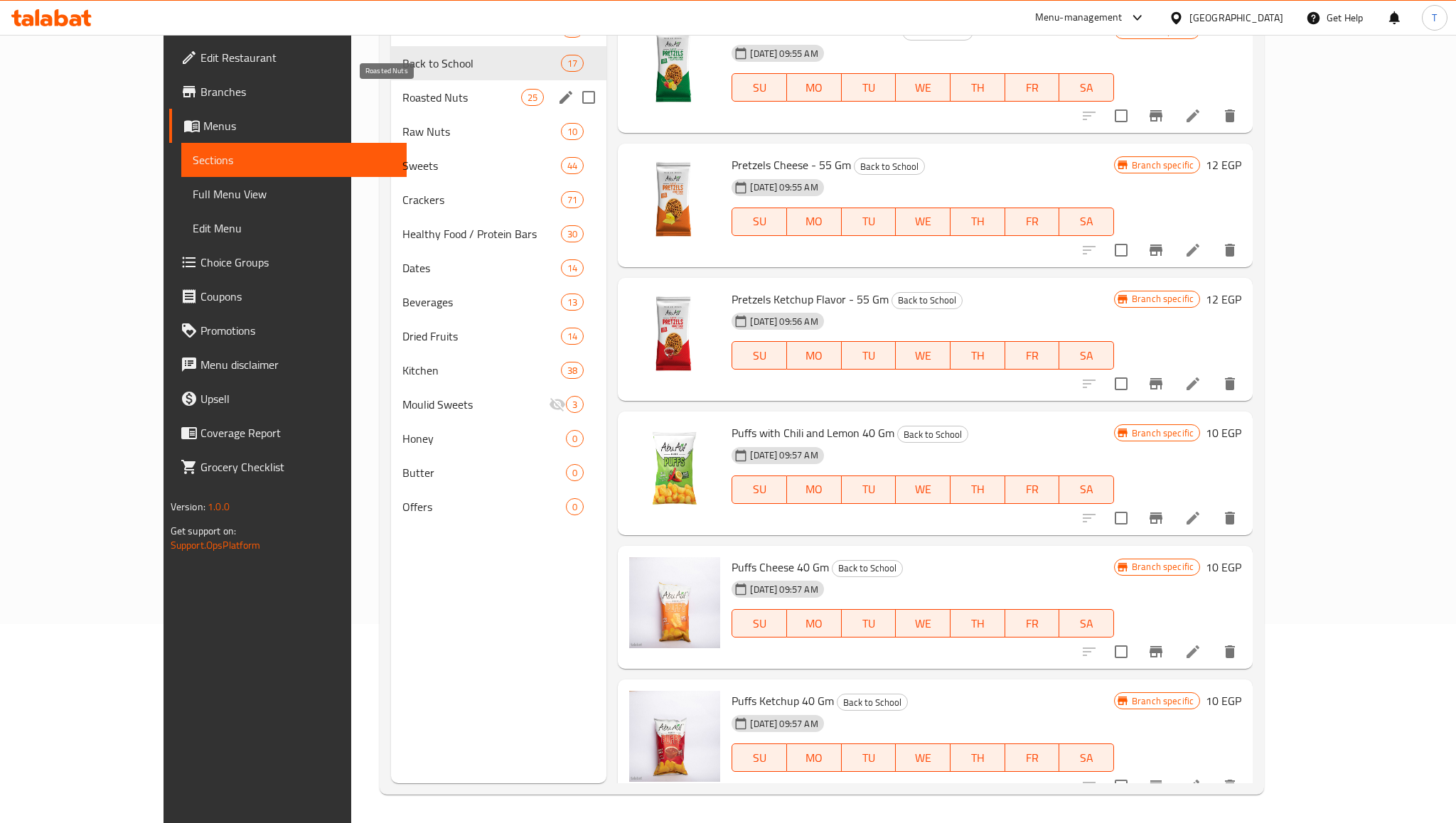
click at [440, 92] on span "Roasted Nuts" at bounding box center [462, 97] width 119 height 17
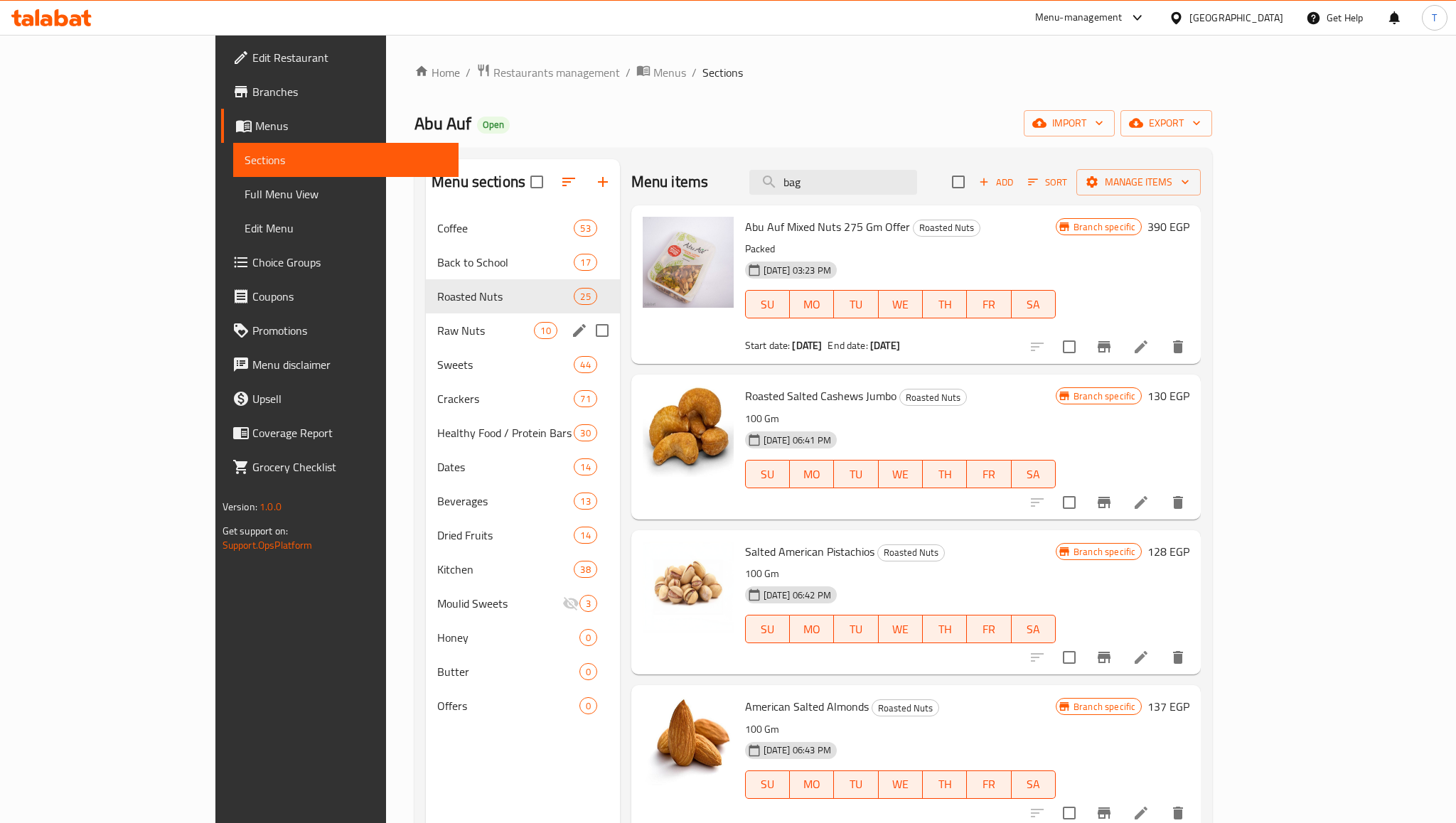
click at [426, 345] on div "Raw Nuts 10" at bounding box center [523, 330] width 194 height 34
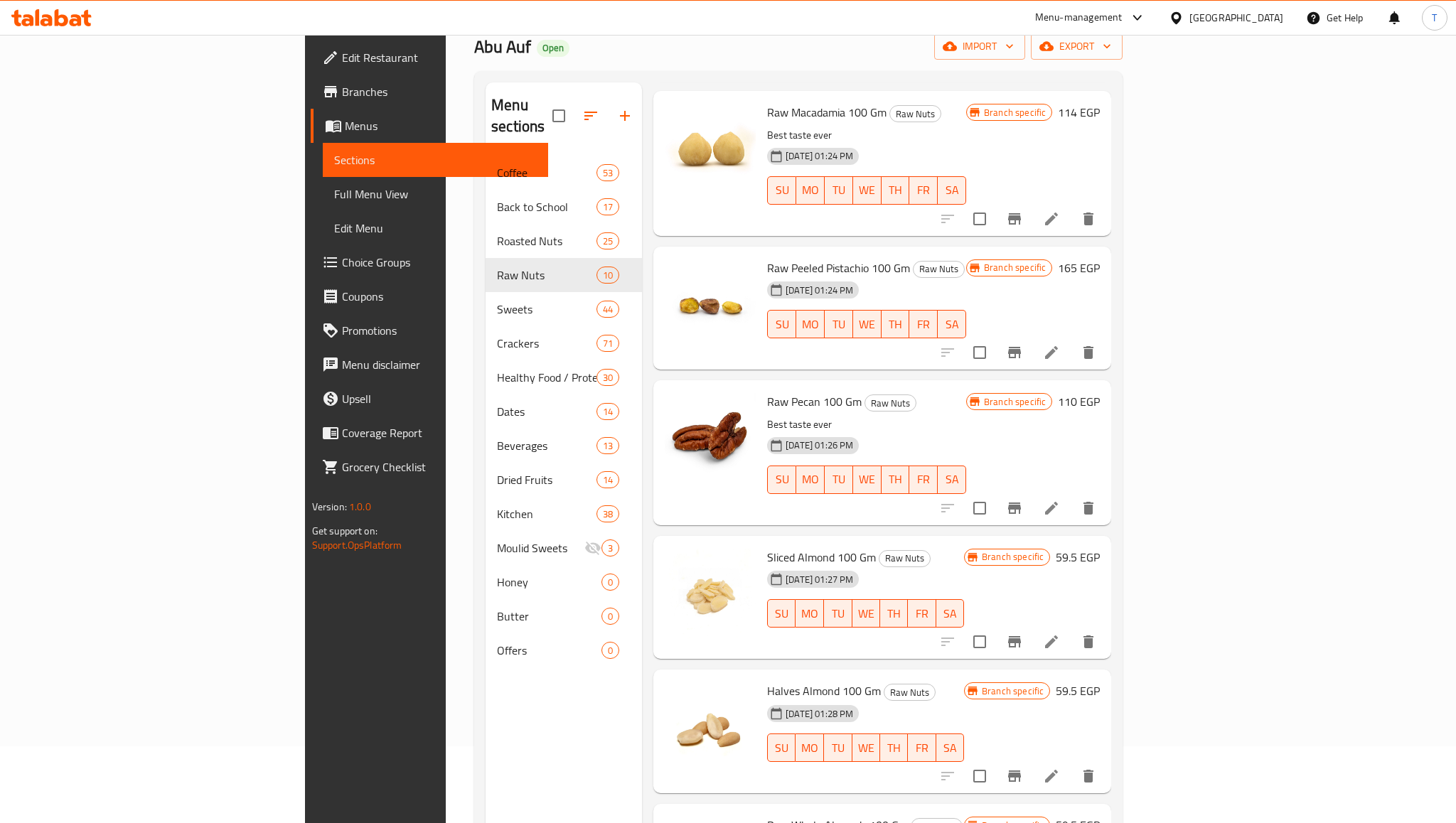
scroll to position [199, 0]
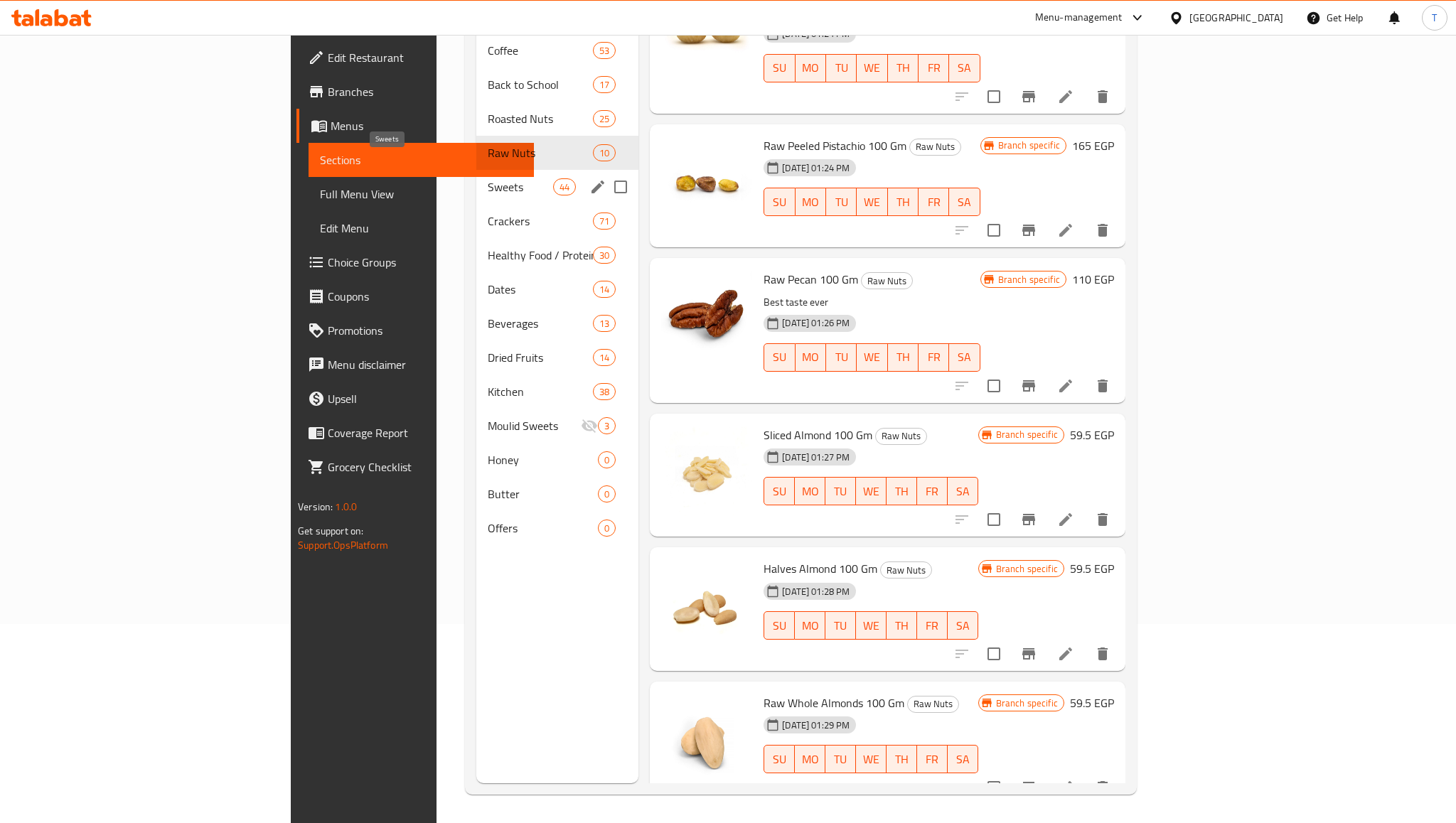
click at [487, 179] on span "Sweets" at bounding box center [520, 187] width 65 height 17
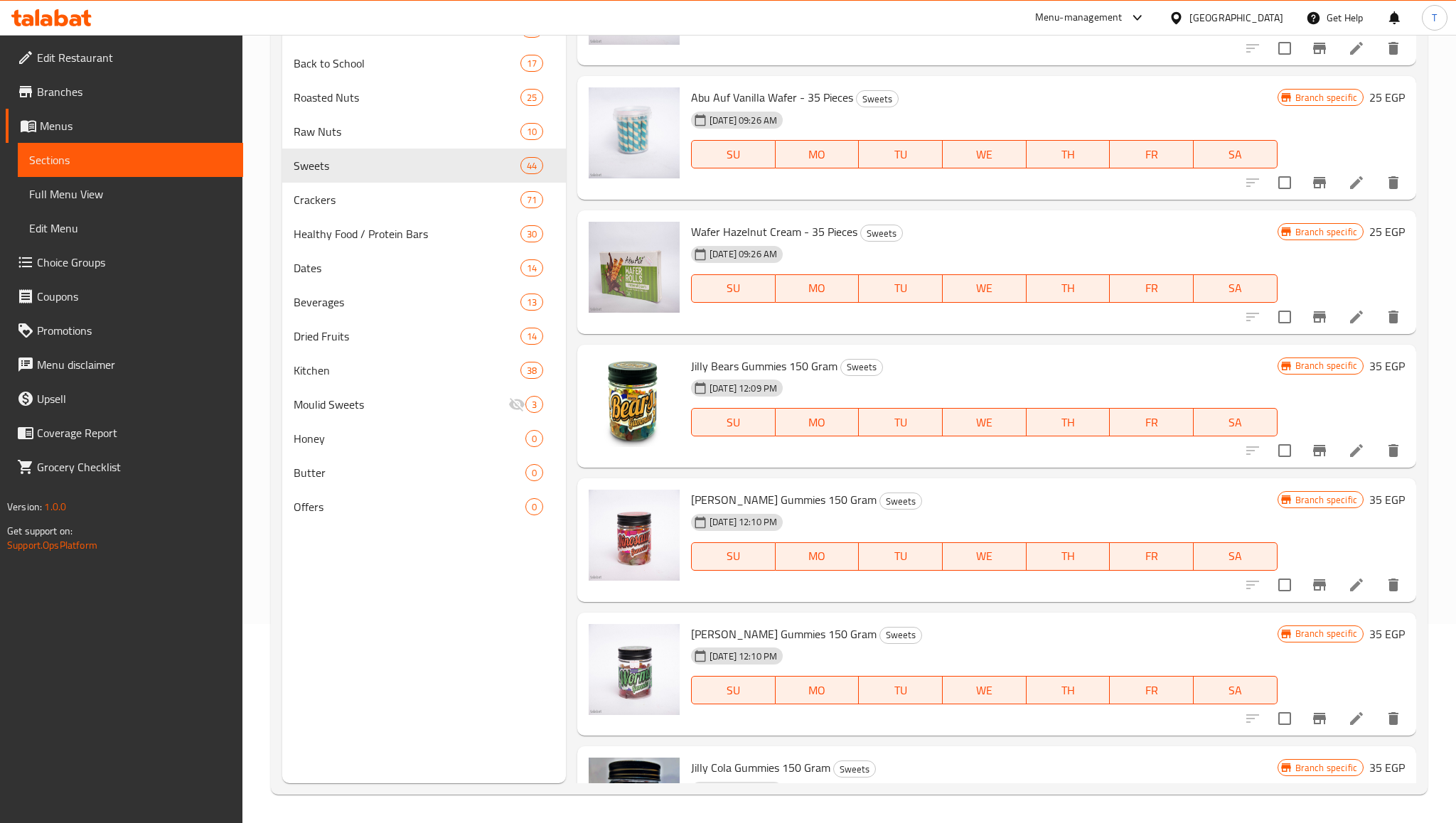
scroll to position [5470, 0]
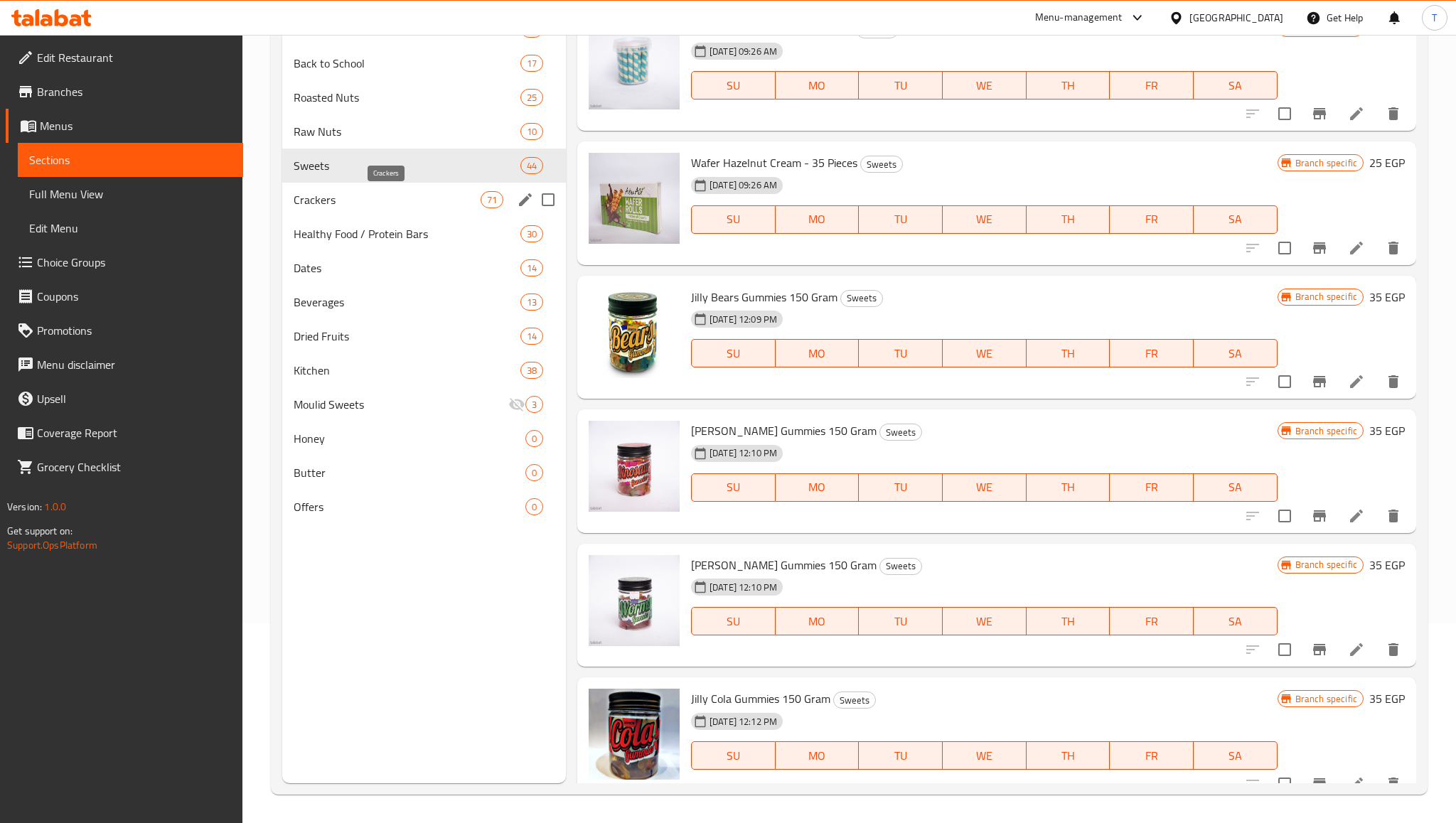
click at [389, 206] on span "Crackers" at bounding box center [386, 199] width 186 height 17
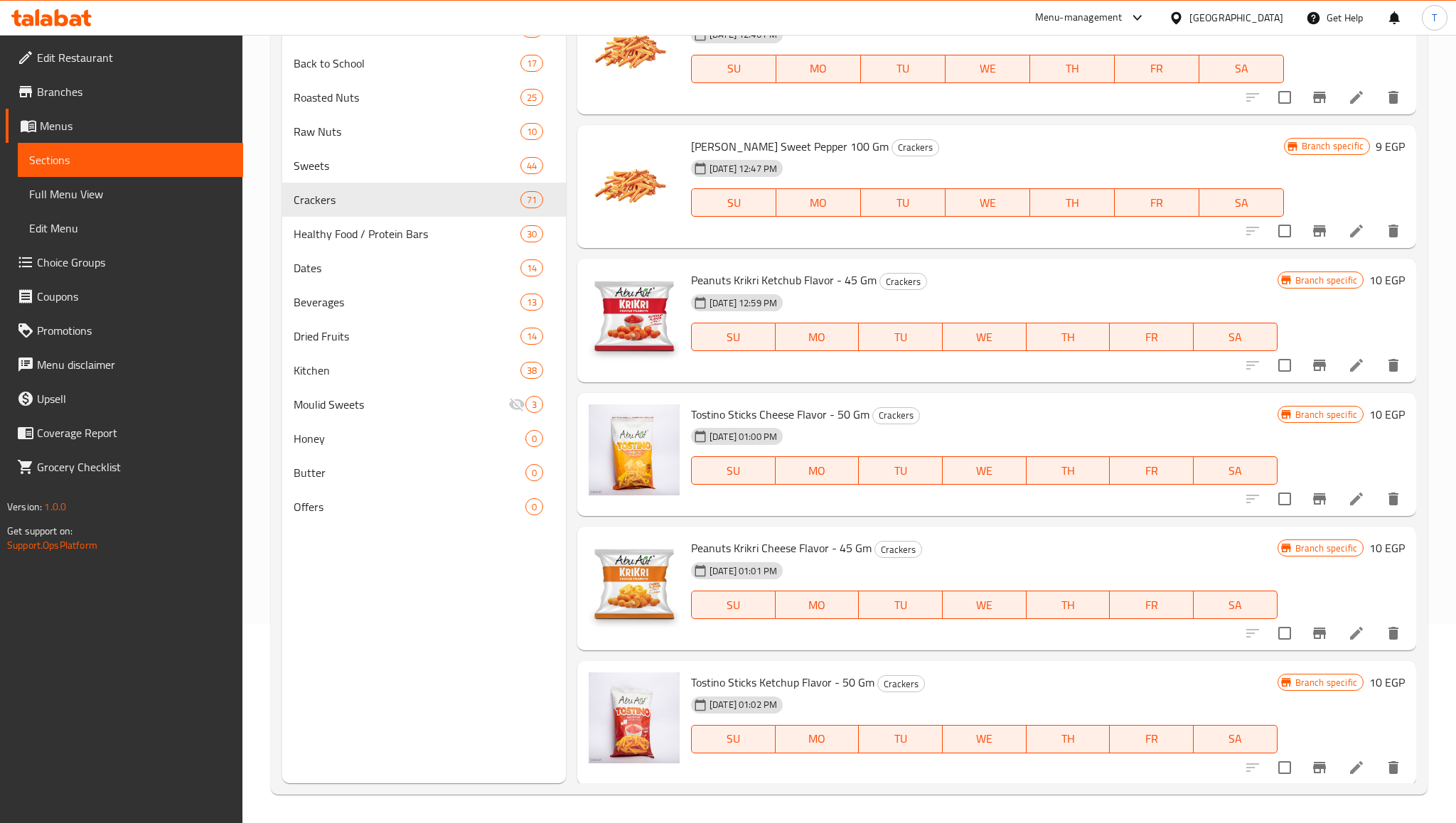
scroll to position [9139, 0]
click at [411, 237] on span "Healthy Food / Protein Bars" at bounding box center [386, 234] width 186 height 17
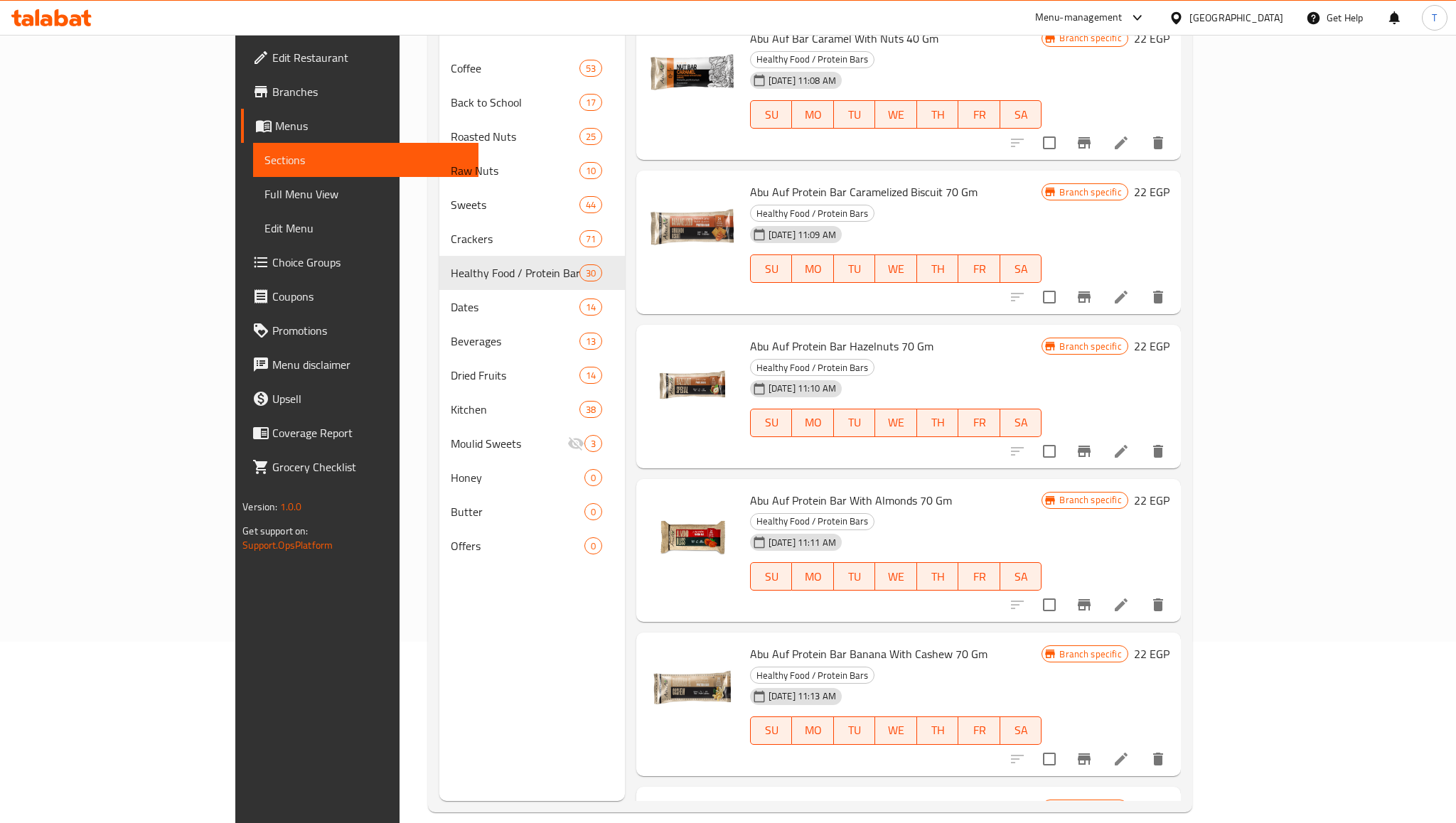
scroll to position [199, 0]
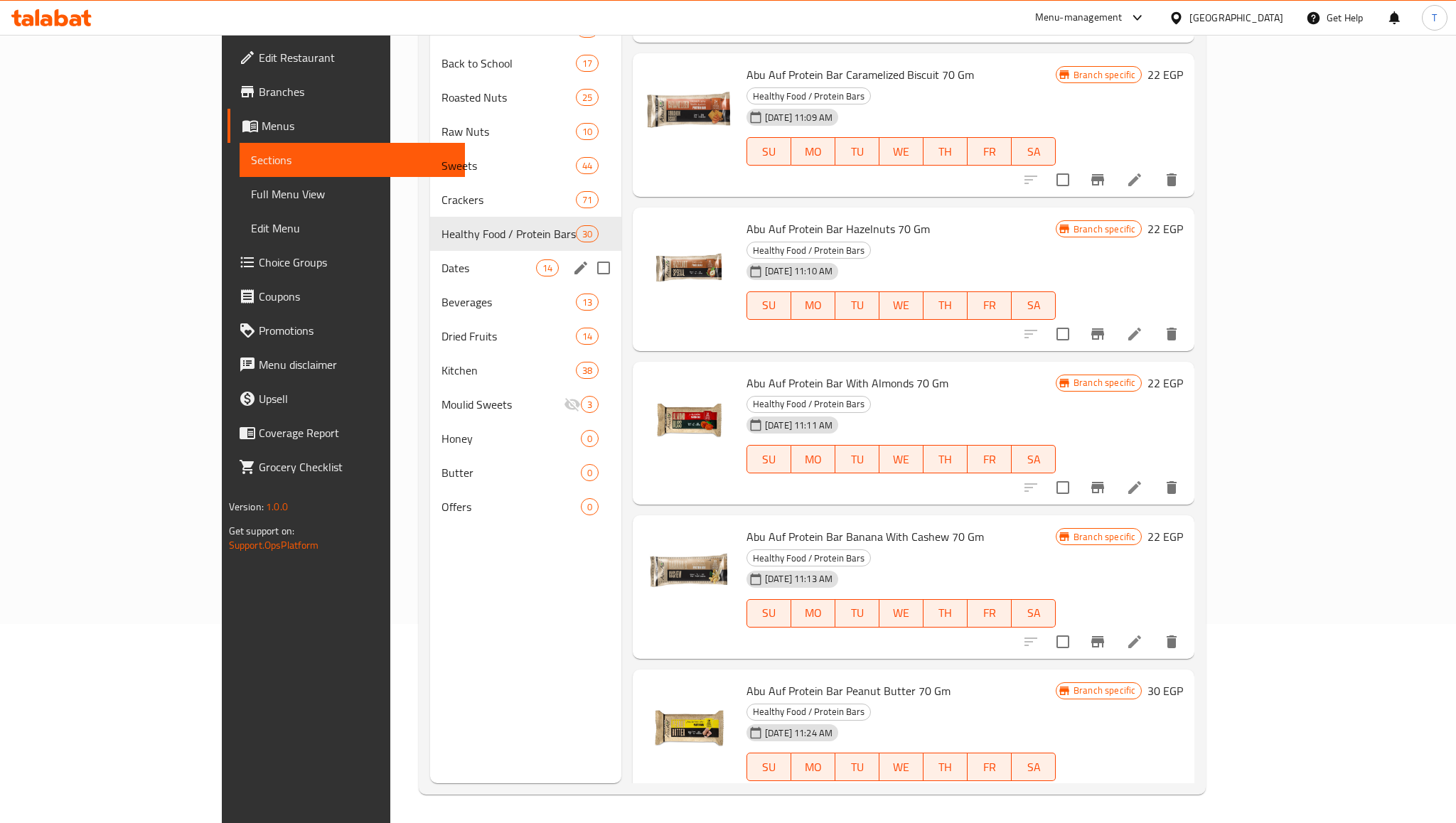
click at [442, 263] on span "Dates" at bounding box center [488, 267] width 93 height 17
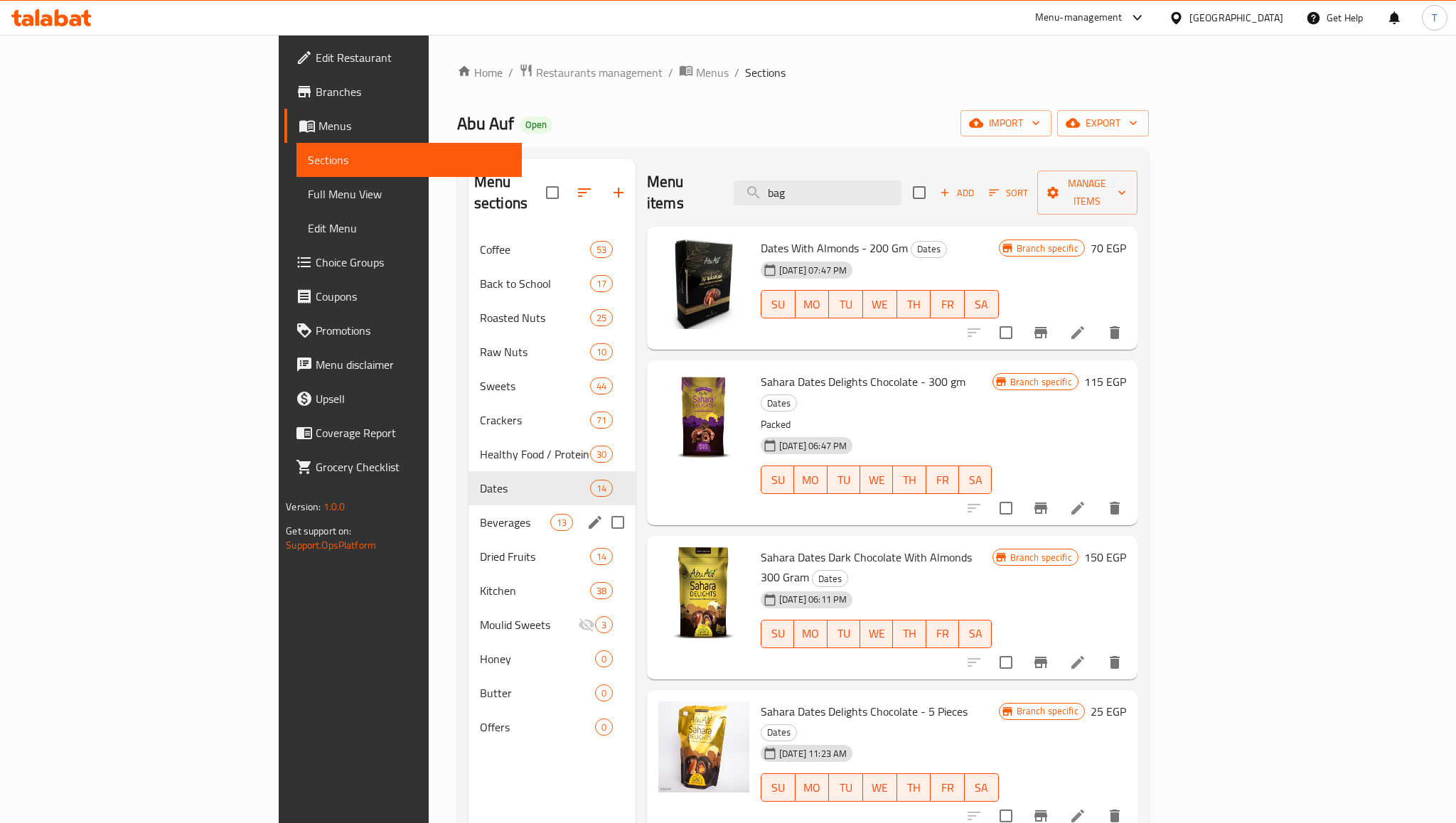
click at [480, 514] on span "Beverages" at bounding box center [516, 522] width 71 height 17
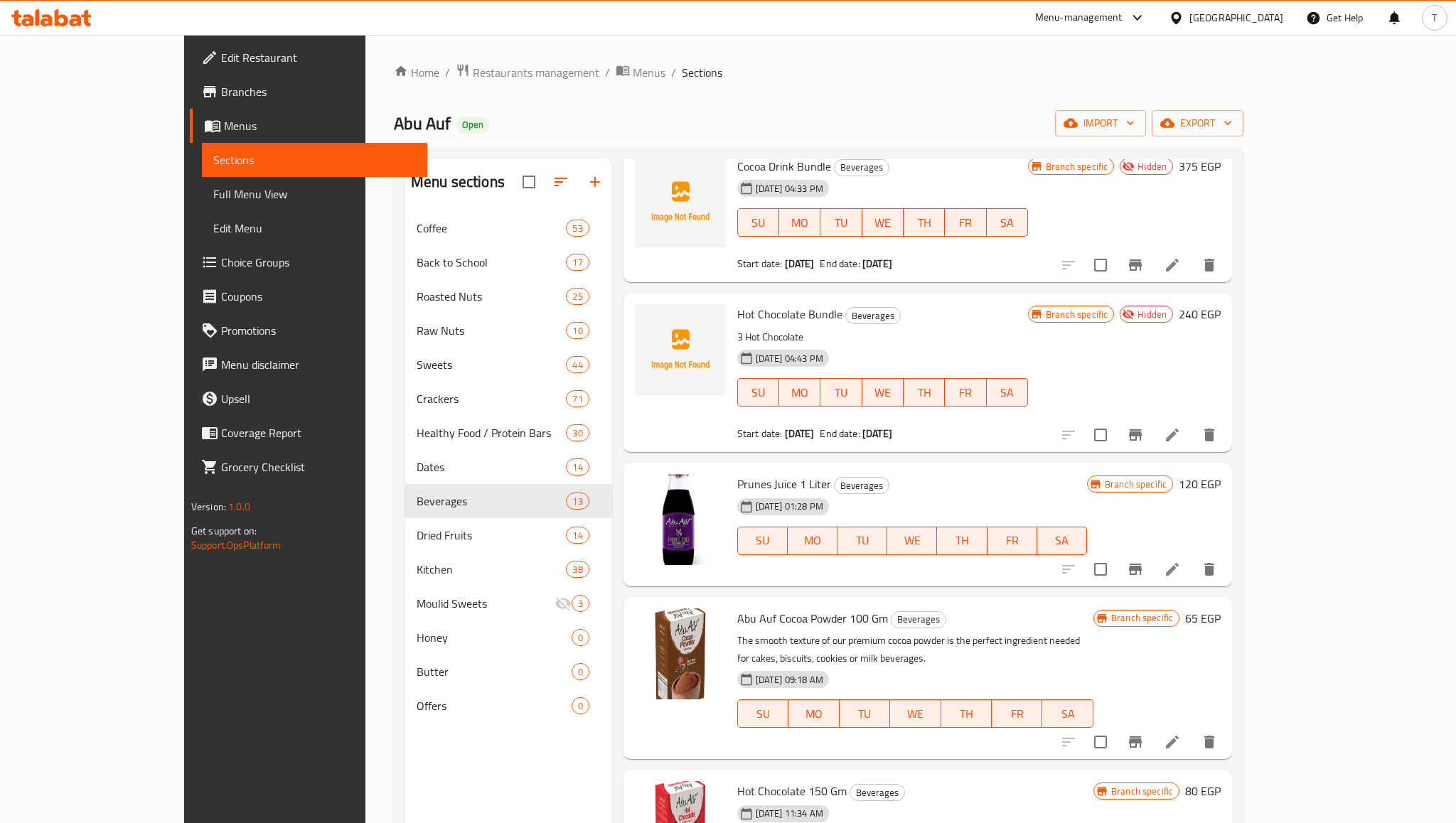
scroll to position [61, 0]
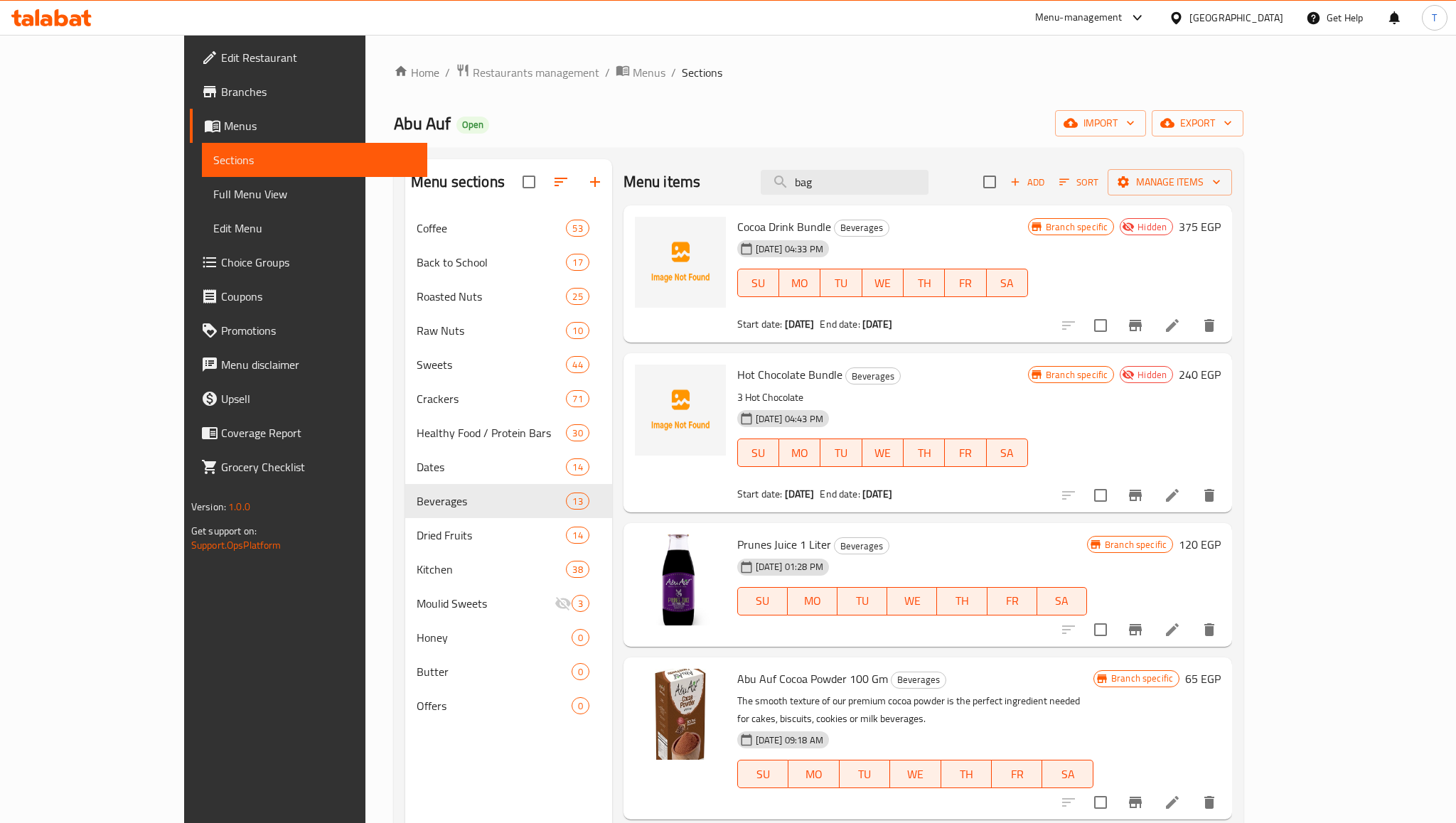
click at [754, 226] on span "Cocoa Drink Bundle" at bounding box center [784, 226] width 93 height 21
copy h6 "Cocoa Drink Bundle"
click at [738, 375] on span "Hot Chocolate Bundle" at bounding box center [790, 374] width 105 height 21
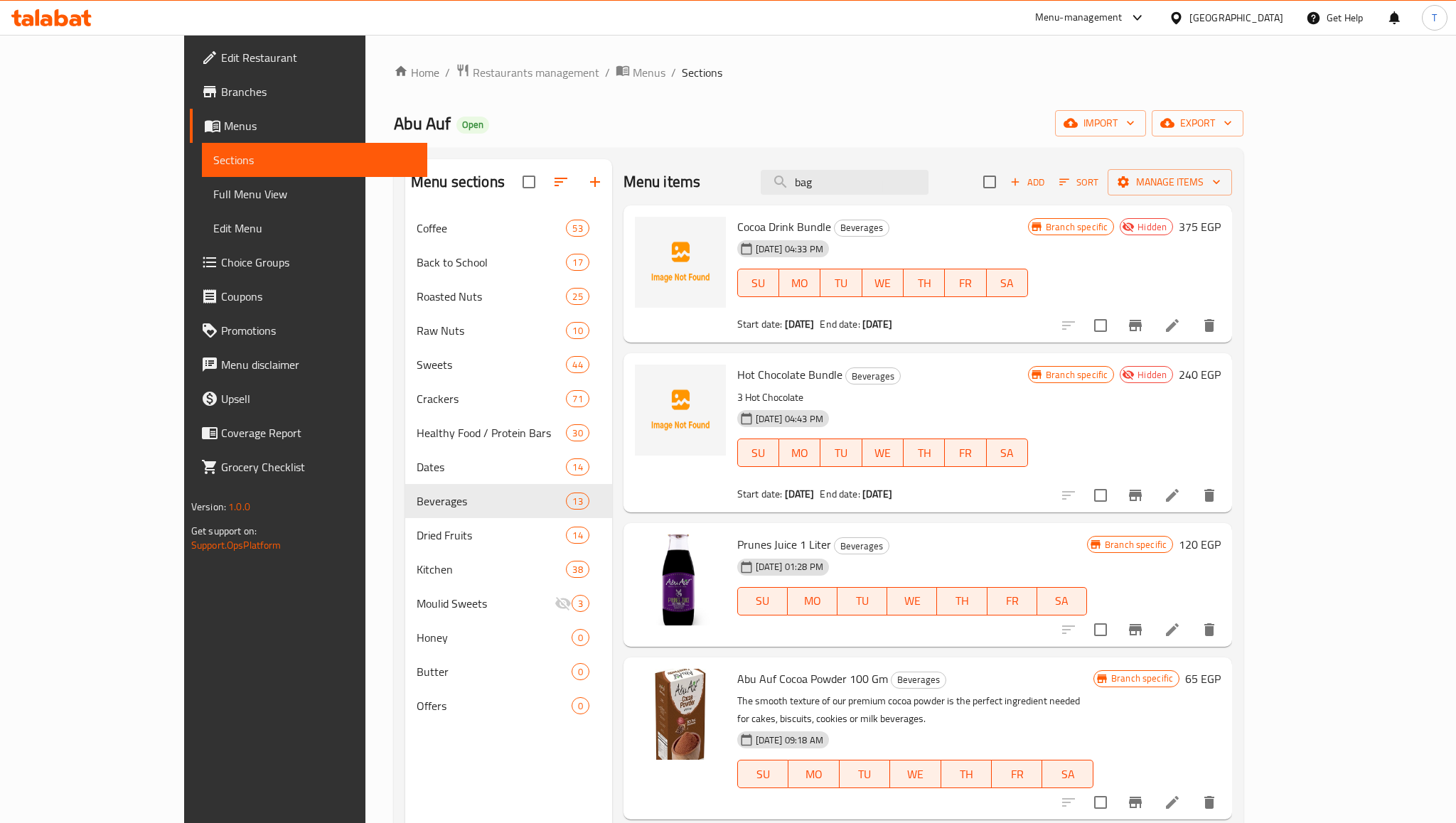
click at [738, 375] on span "Hot Chocolate Bundle" at bounding box center [790, 374] width 105 height 21
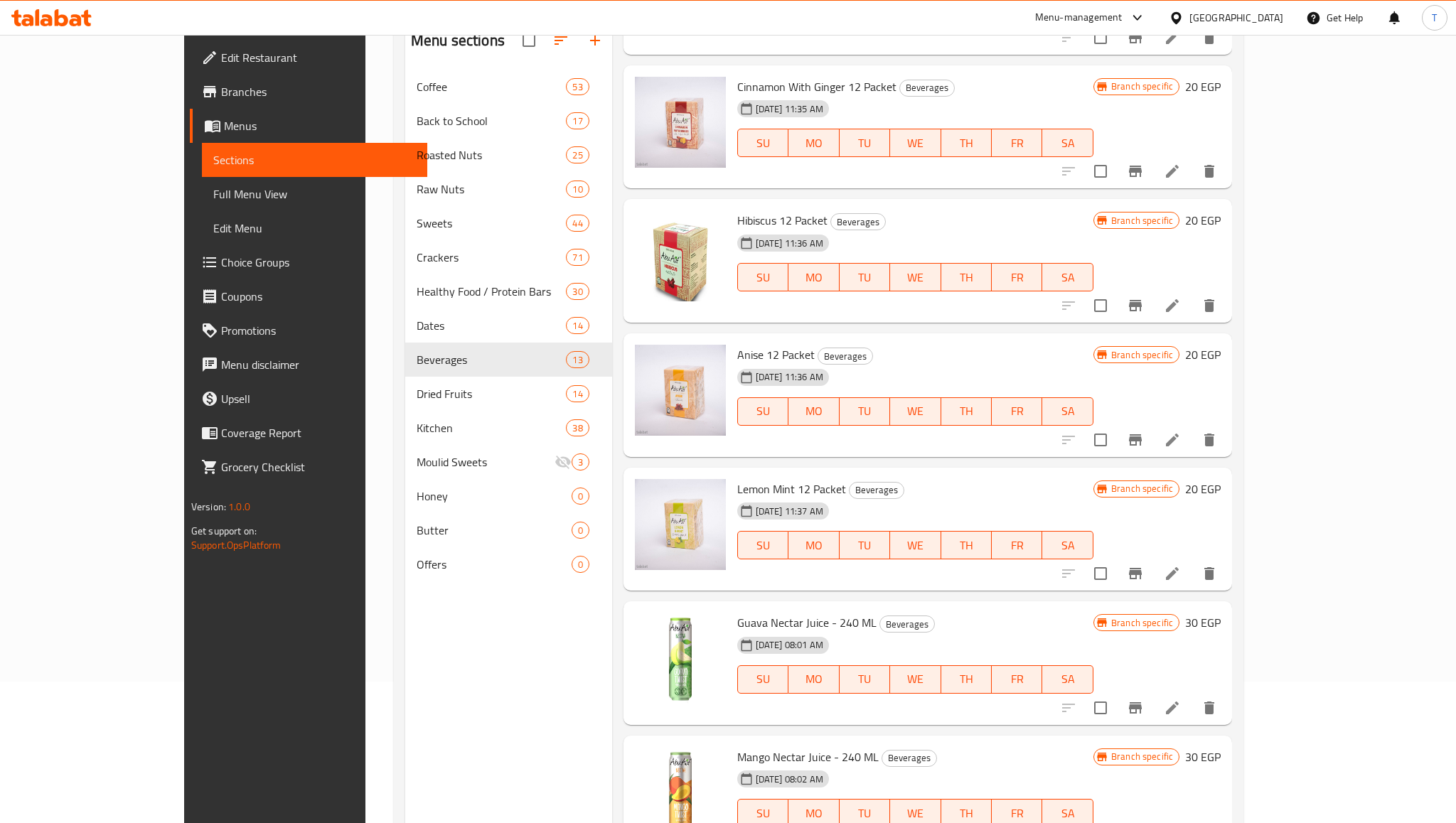
scroll to position [199, 0]
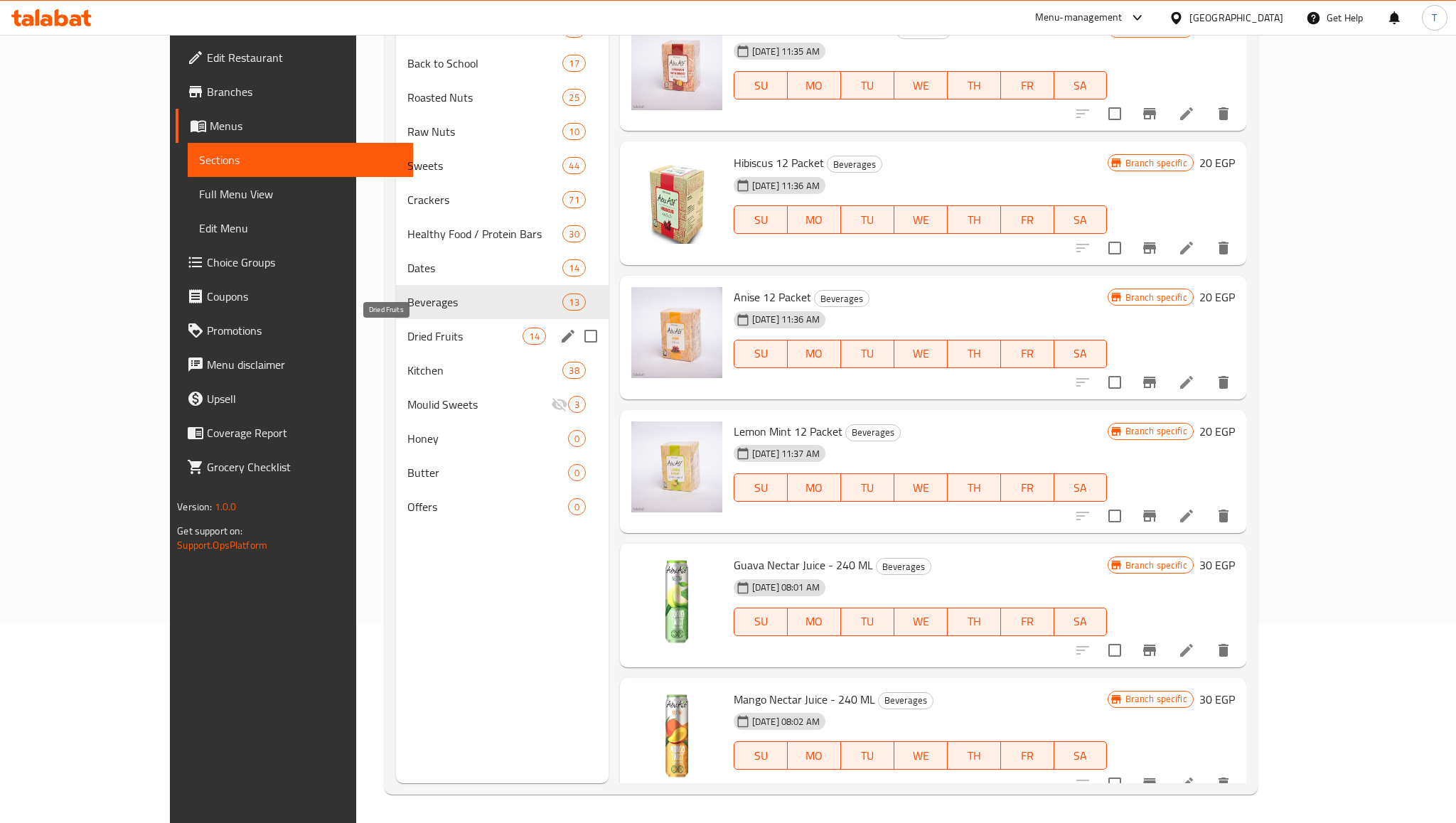
click at [407, 337] on span "Dried Fruits" at bounding box center [465, 336] width 116 height 17
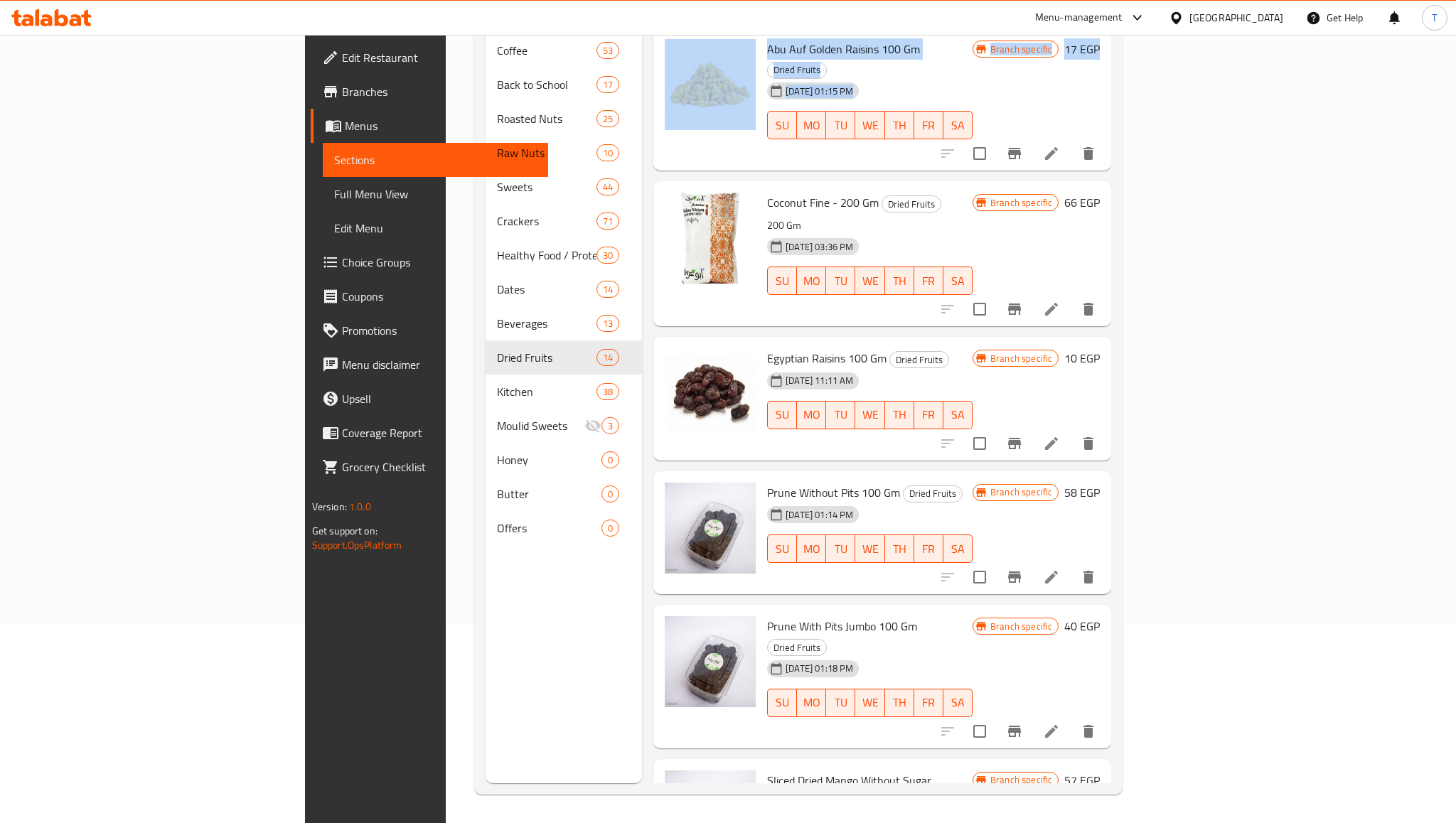
drag, startPoint x: 660, startPoint y: 140, endPoint x: 662, endPoint y: -86, distance: 226.0
click at [662, 0] on html "​ Menu-management [GEOGRAPHIC_DATA] Get Help T Edit Restaurant Branches Menus S…" at bounding box center [728, 212] width 1456 height 823
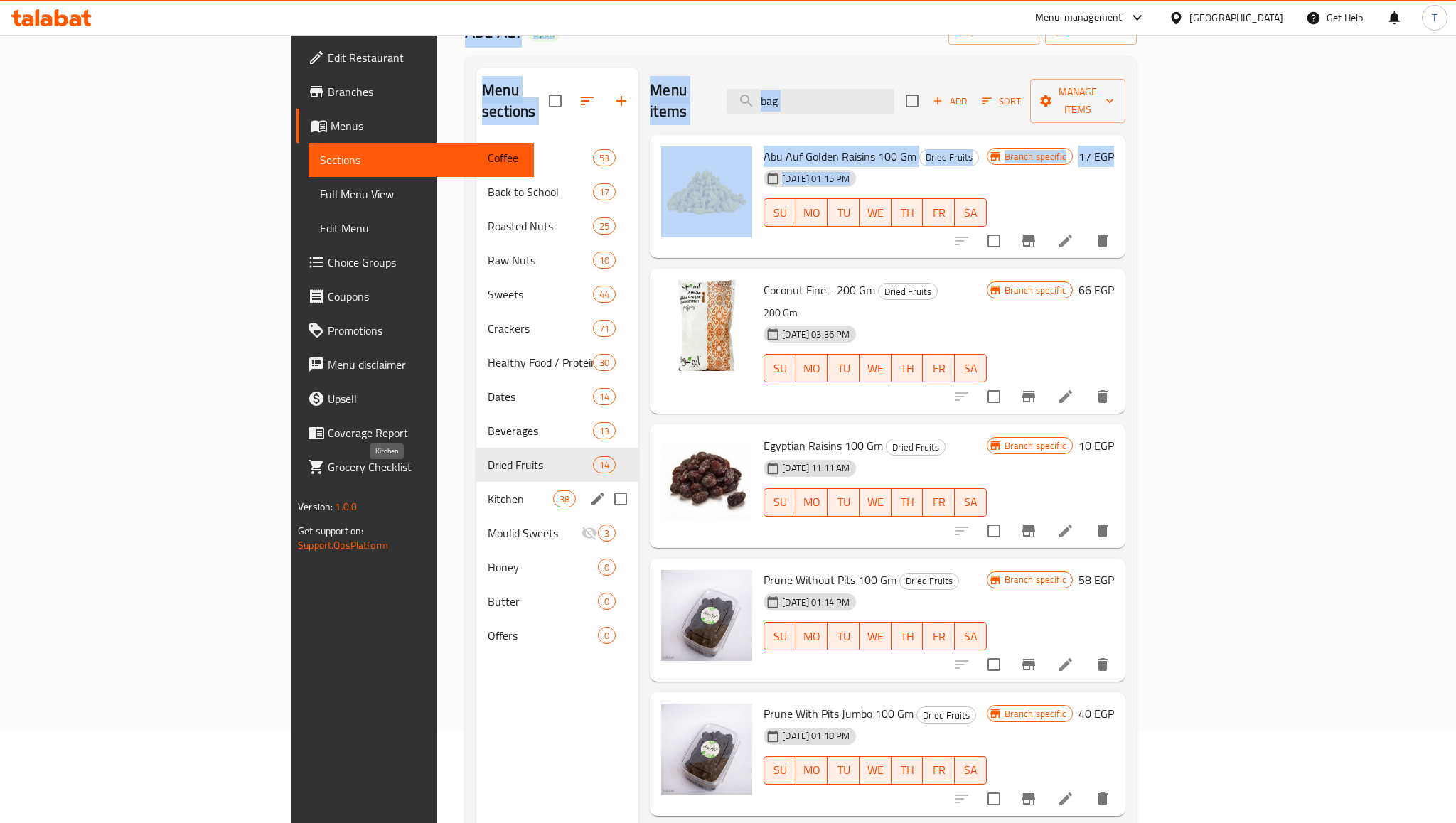
click at [487, 491] on span "Kitchen" at bounding box center [520, 499] width 65 height 17
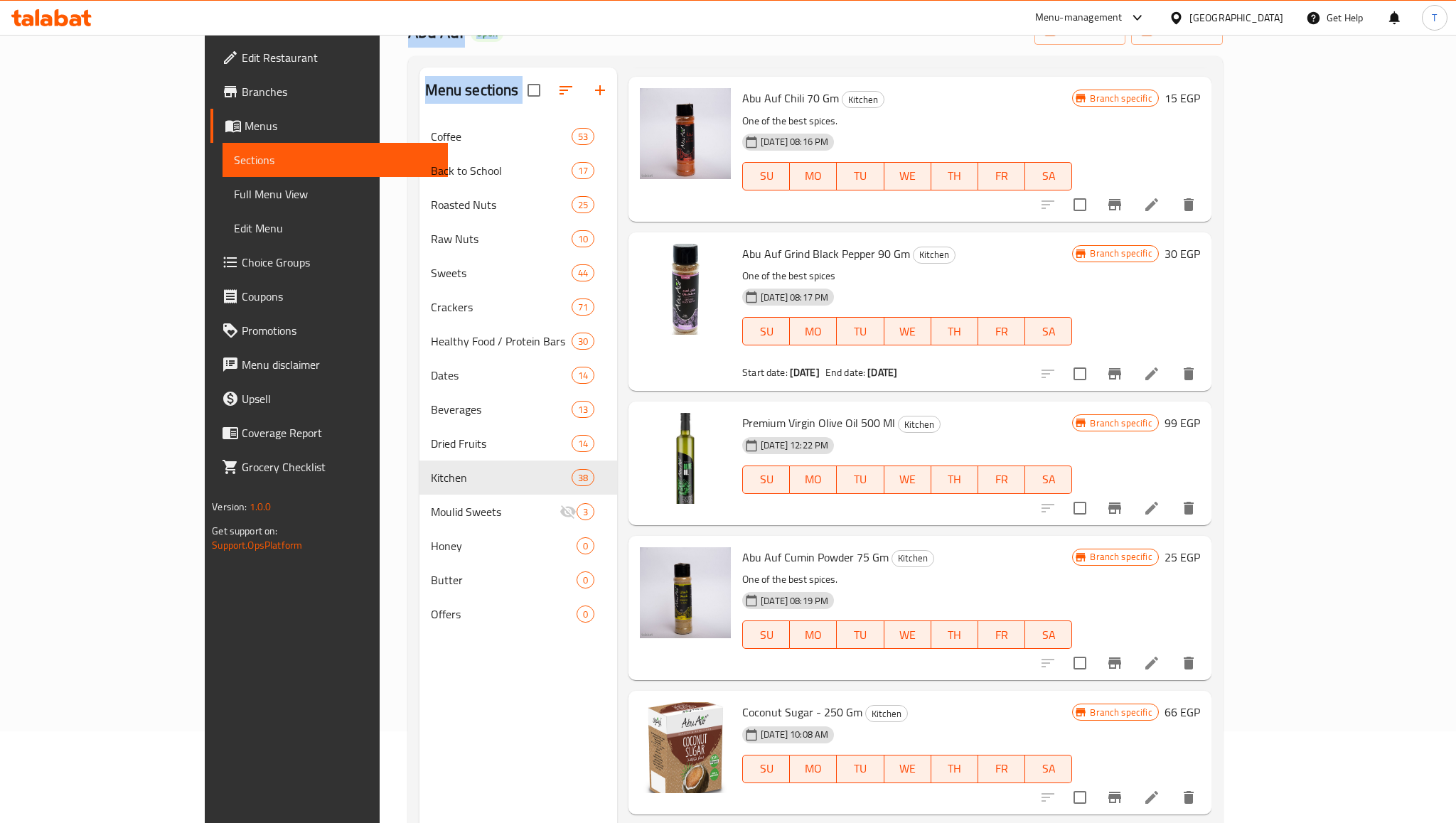
scroll to position [199, 0]
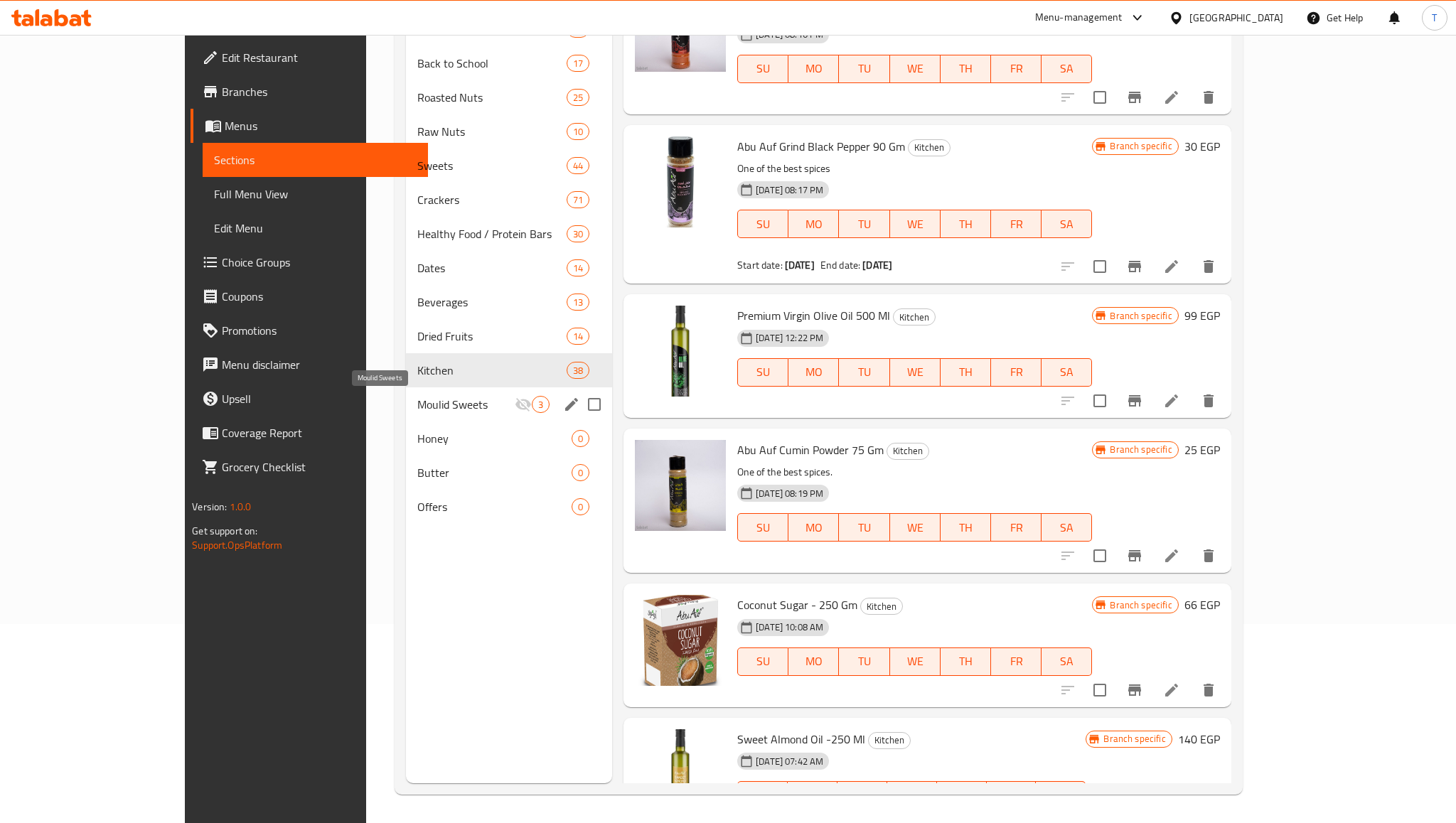
click at [428, 404] on span "Moulid Sweets" at bounding box center [466, 404] width 98 height 17
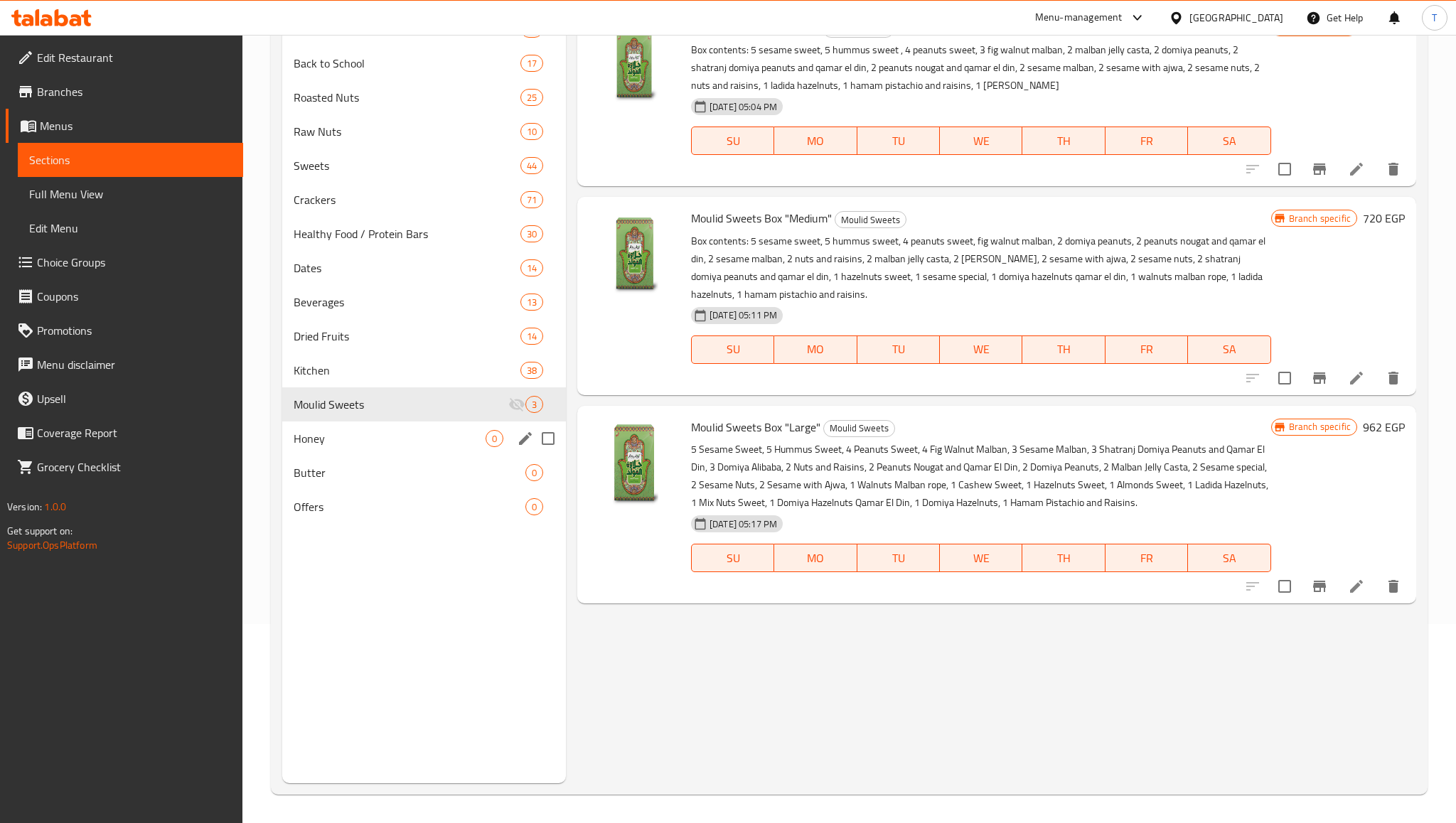
click at [396, 450] on div "Honey 0" at bounding box center [424, 438] width 284 height 34
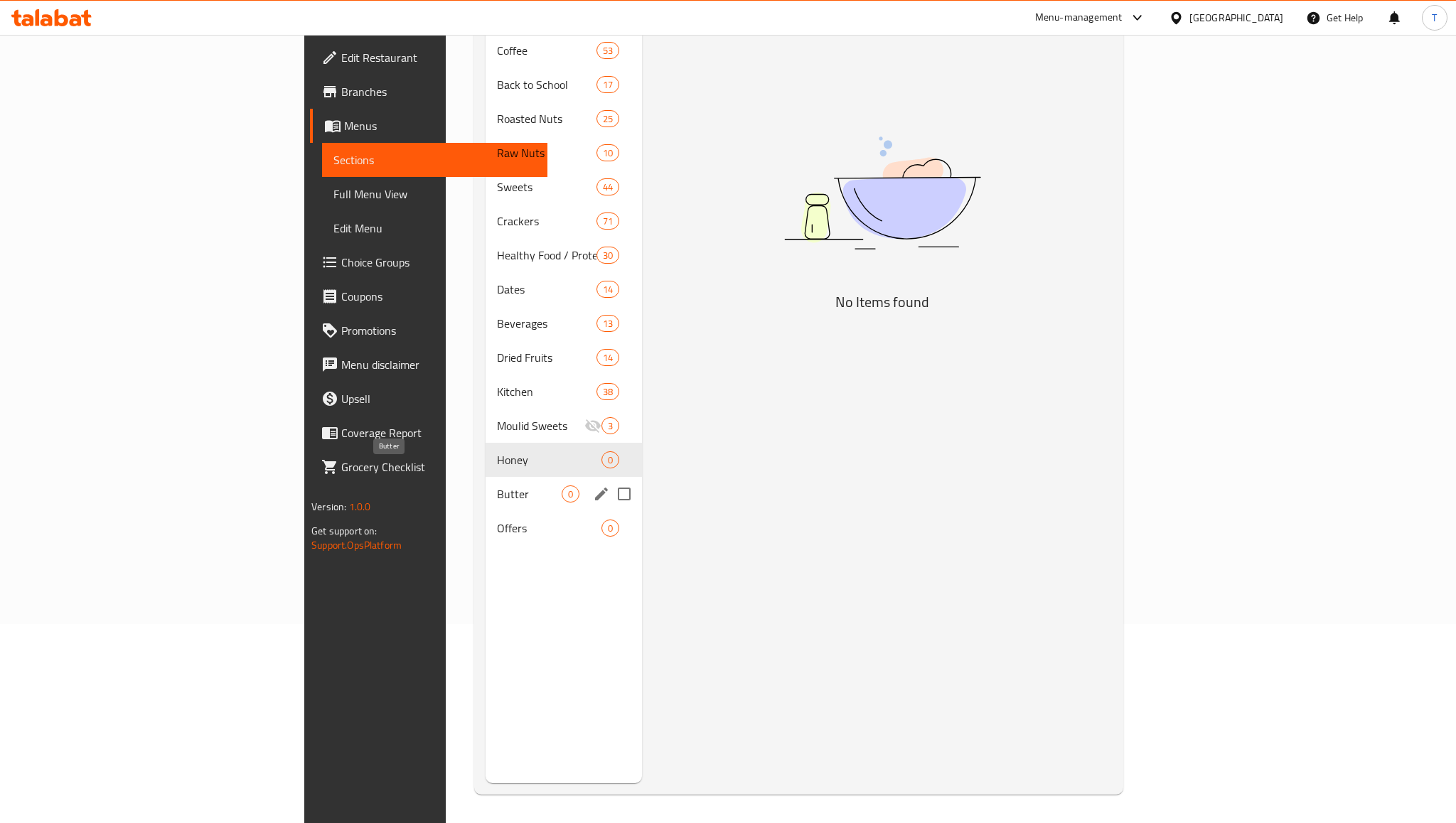
click at [497, 486] on span "Butter" at bounding box center [529, 493] width 64 height 17
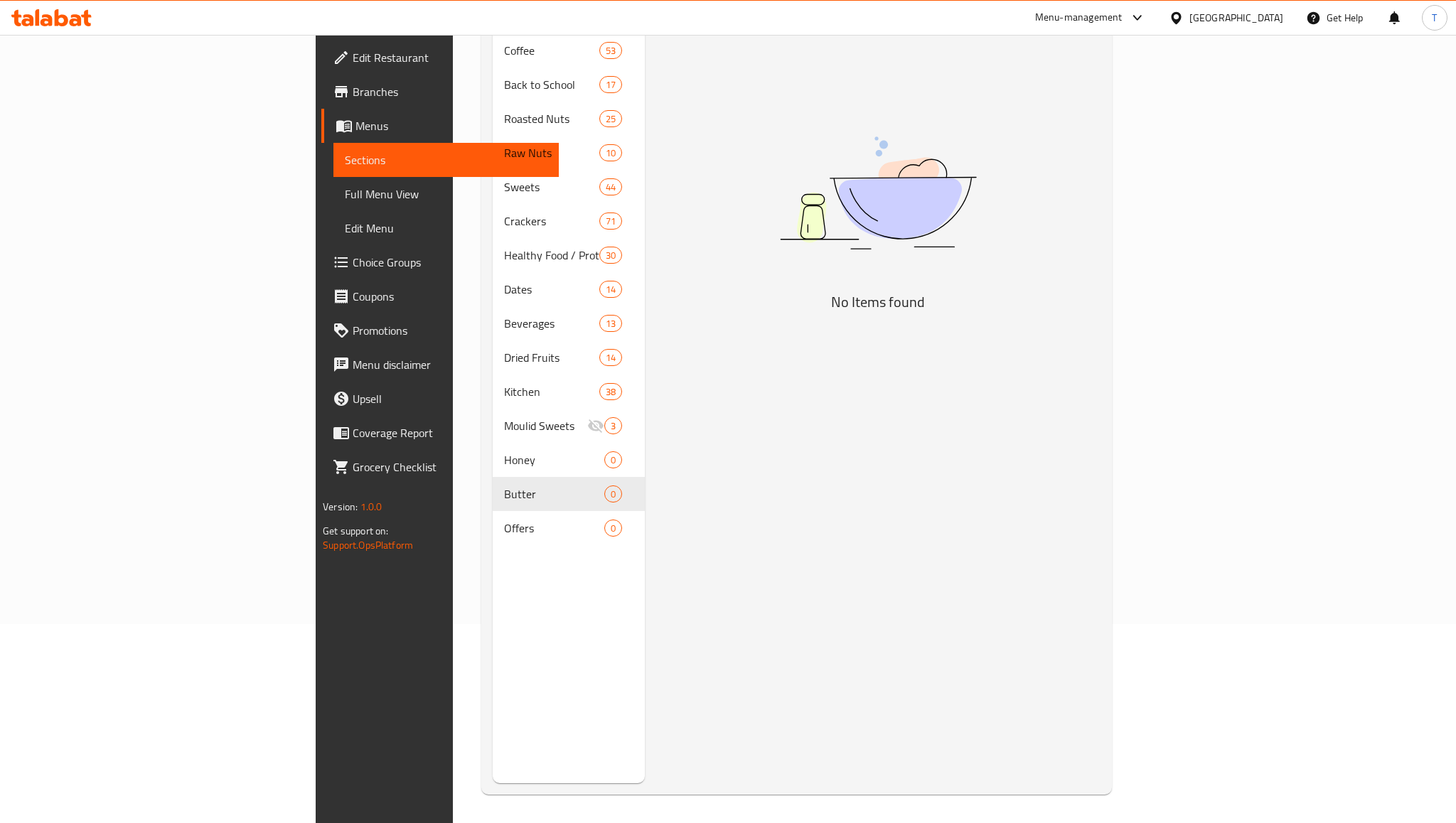
click at [493, 534] on div "Menu sections Coffee 53 Back to School 17 Roasted Nuts 25 Raw Nuts 10 Sweets 44…" at bounding box center [568, 372] width 152 height 823
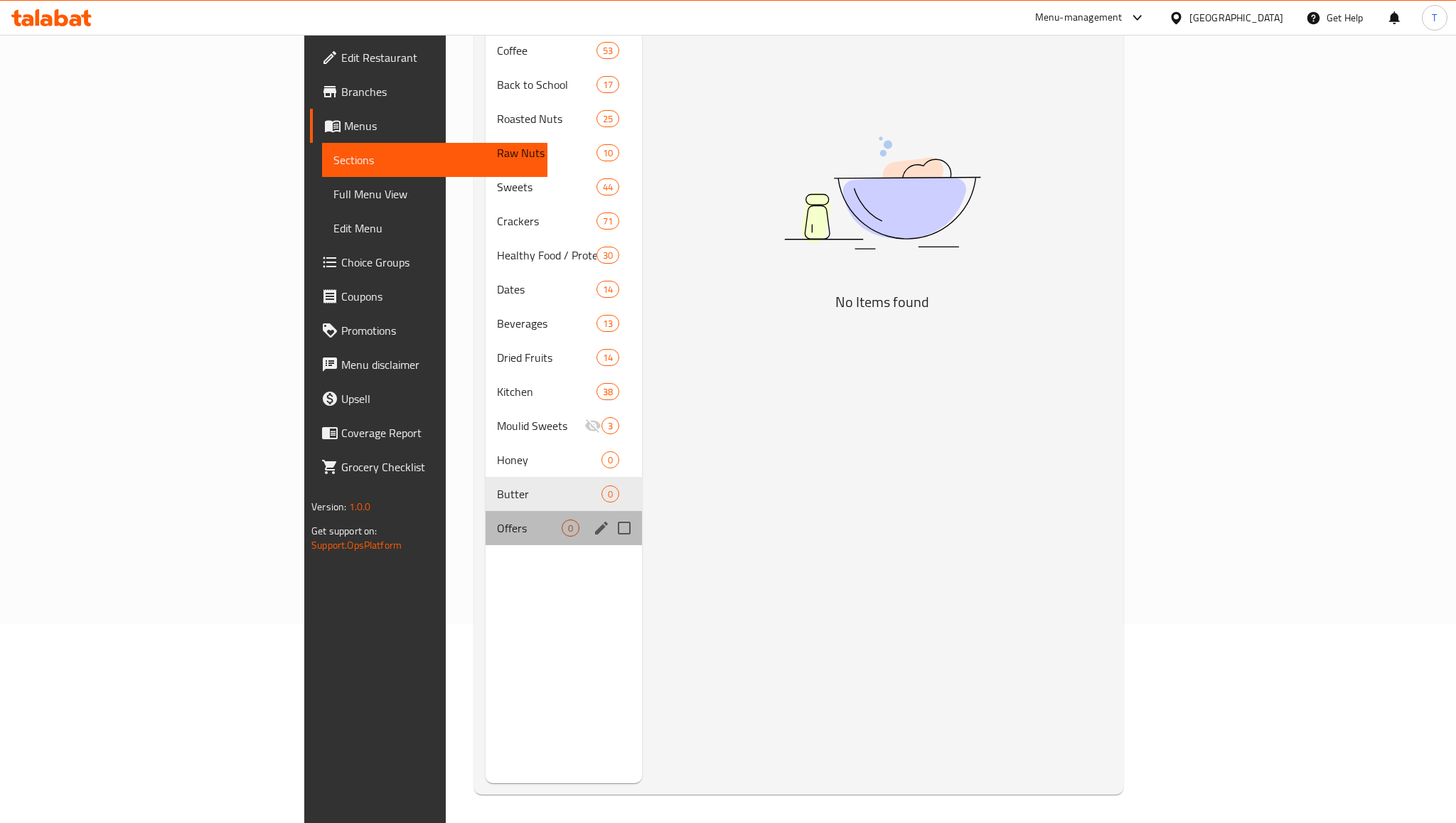
click at [486, 523] on div "Offers 0" at bounding box center [563, 528] width 156 height 34
